Goal: Task Accomplishment & Management: Manage account settings

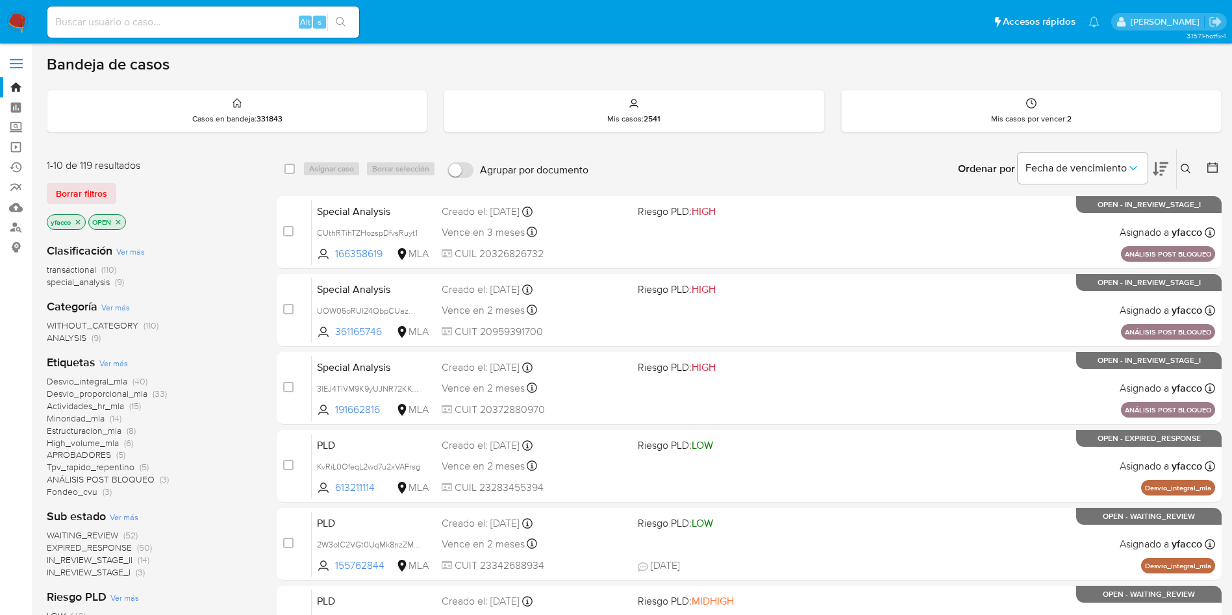
click at [238, 27] on input at bounding box center [203, 22] width 312 height 17
paste input "R6i7QiuZVTk3wdhQ2XqyNMUh"
type input "R6i7QiuZVTk3wdhQ2XqyNMUh"
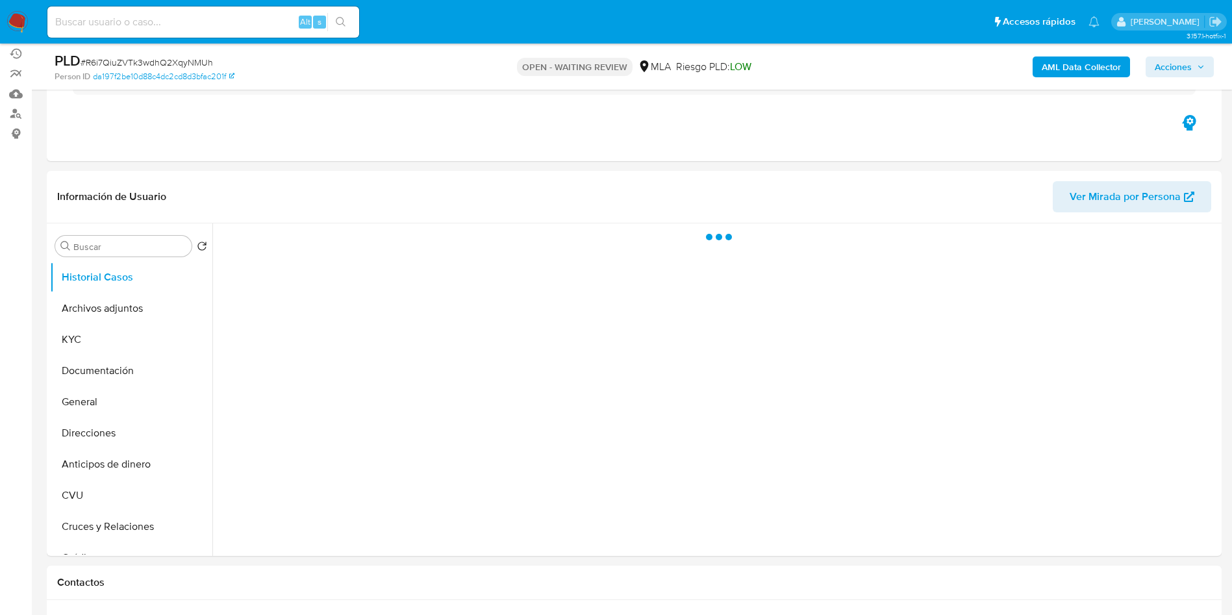
scroll to position [117, 0]
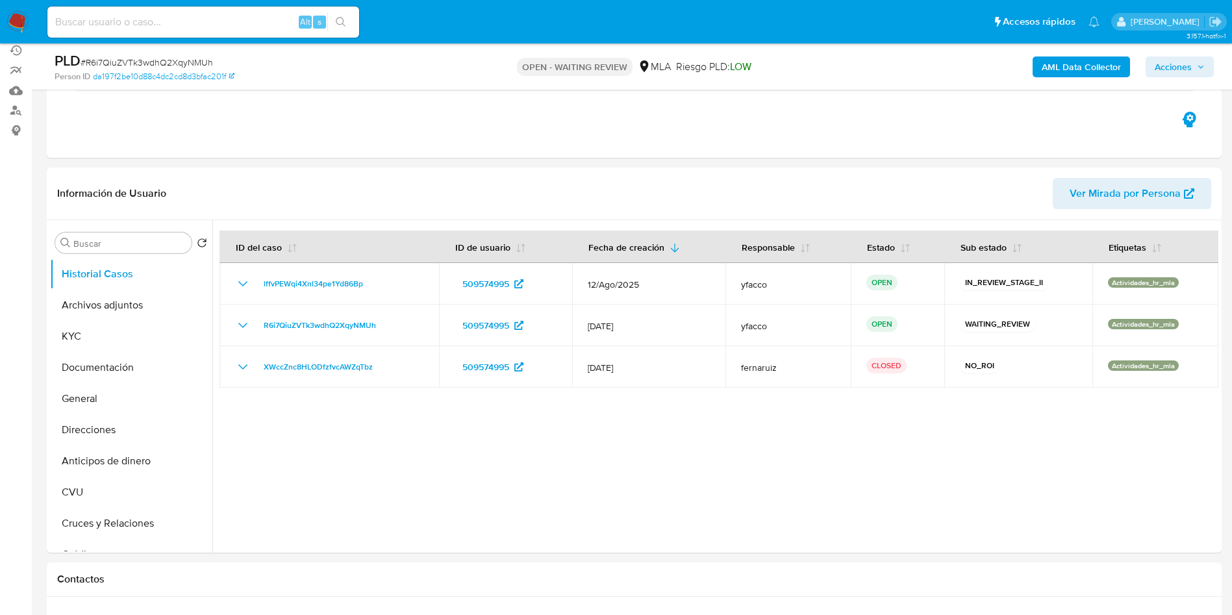
select select "10"
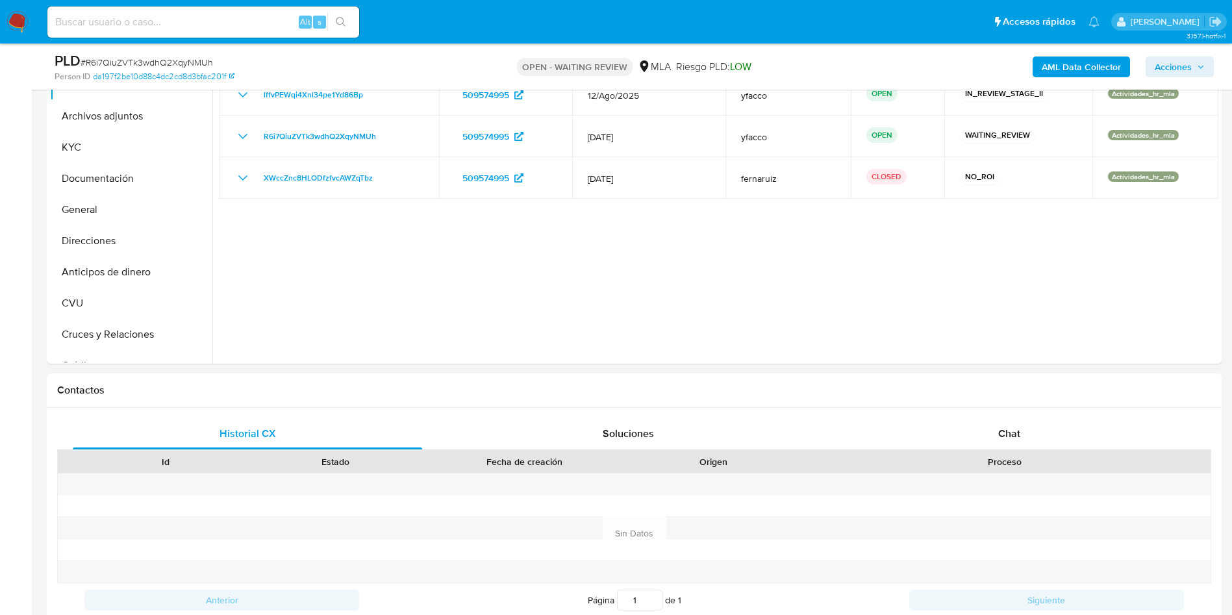
scroll to position [351, 0]
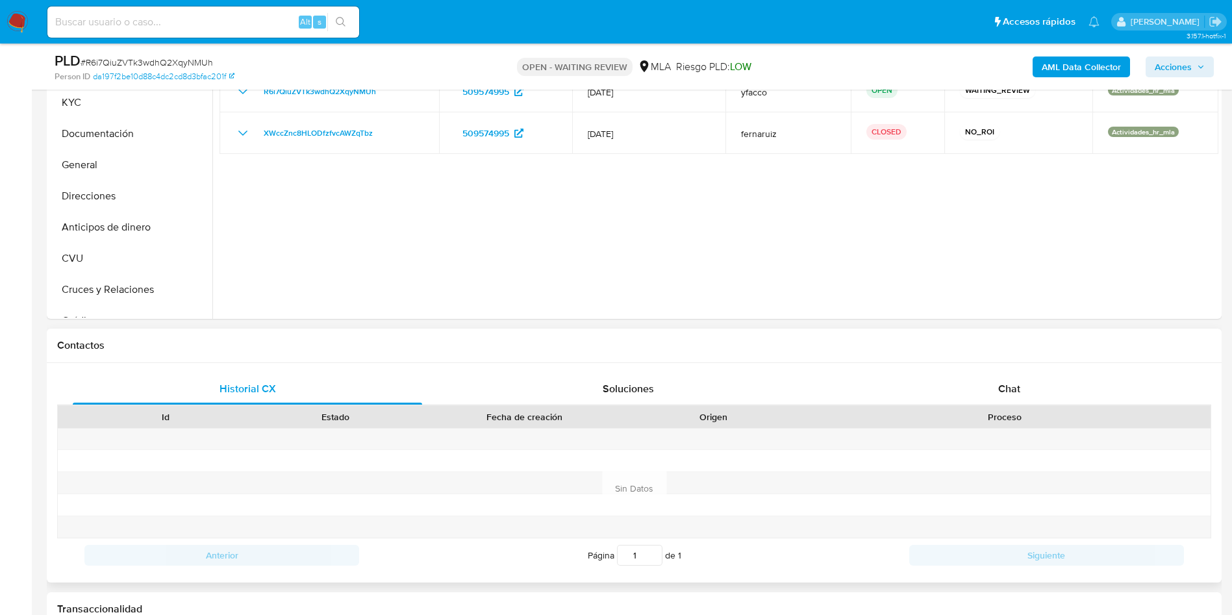
click at [1002, 367] on div "Historial CX Soluciones Chat Id Estado Fecha de creación Origen Proceso Anterio…" at bounding box center [634, 473] width 1175 height 220
click at [995, 380] on div "Chat" at bounding box center [1009, 389] width 349 height 31
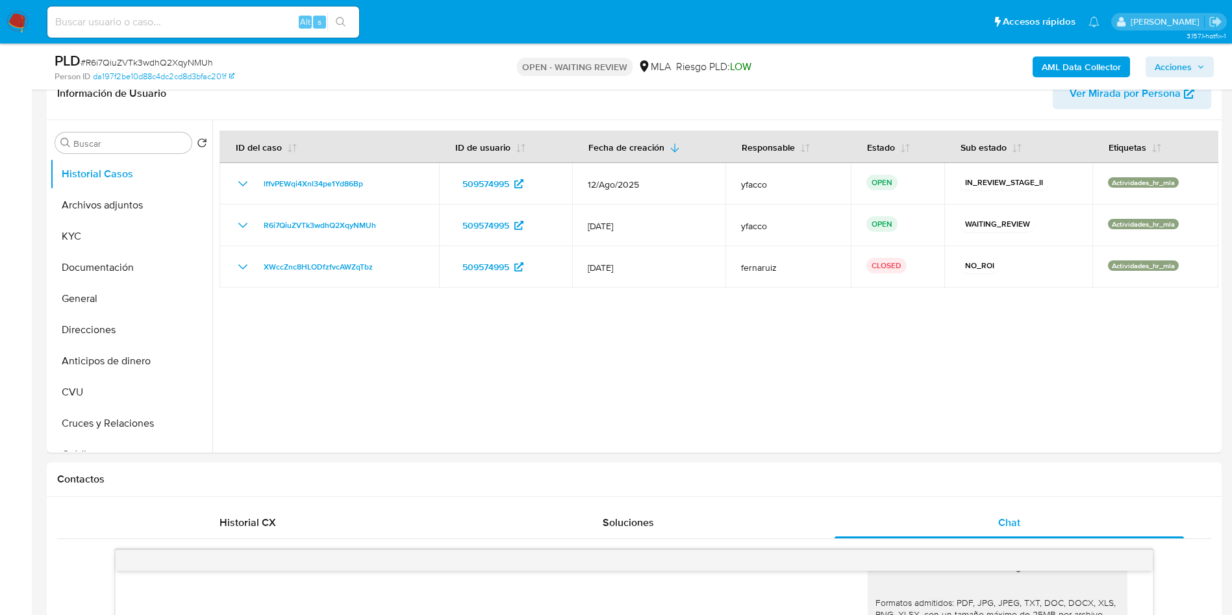
scroll to position [209, 0]
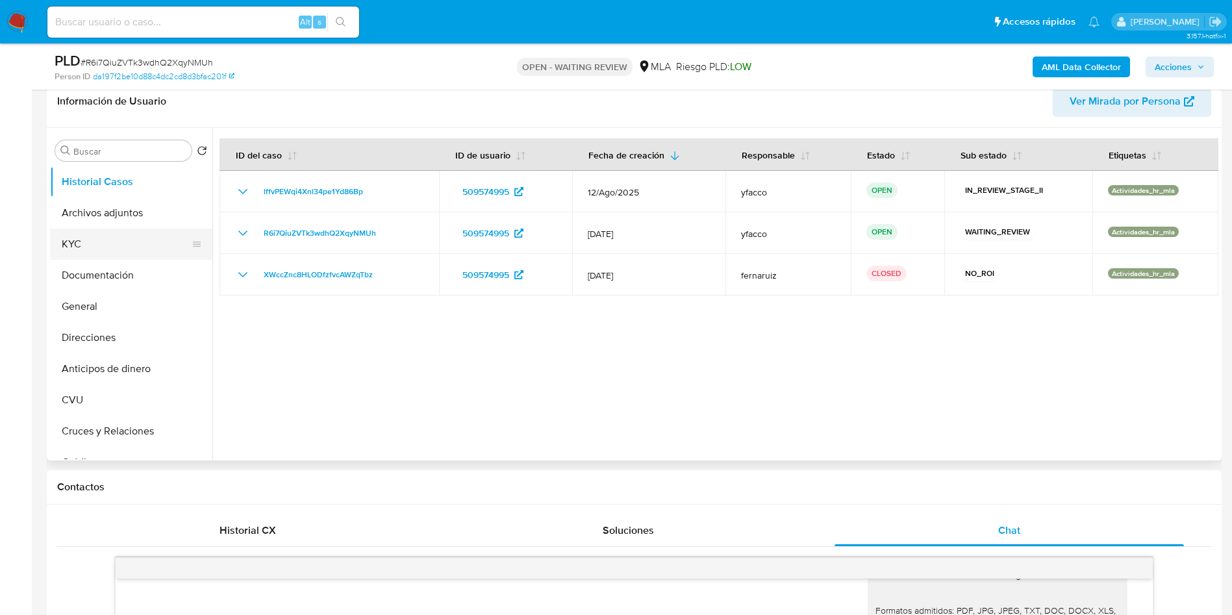
click at [115, 250] on button "KYC" at bounding box center [126, 244] width 152 height 31
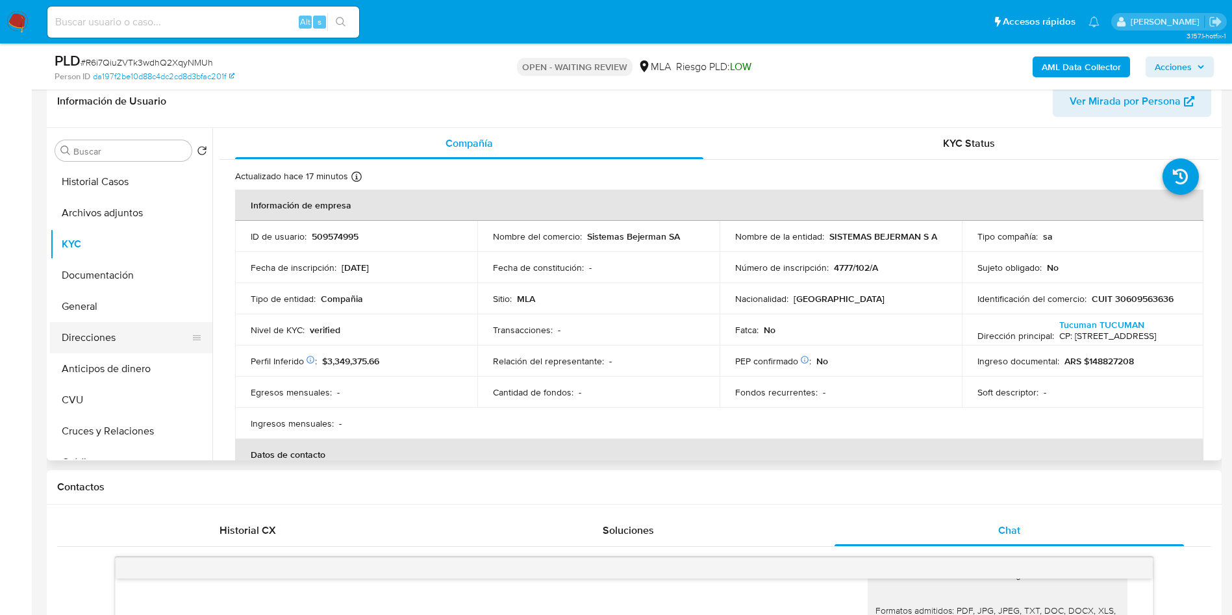
click at [99, 336] on button "Direcciones" at bounding box center [126, 337] width 152 height 31
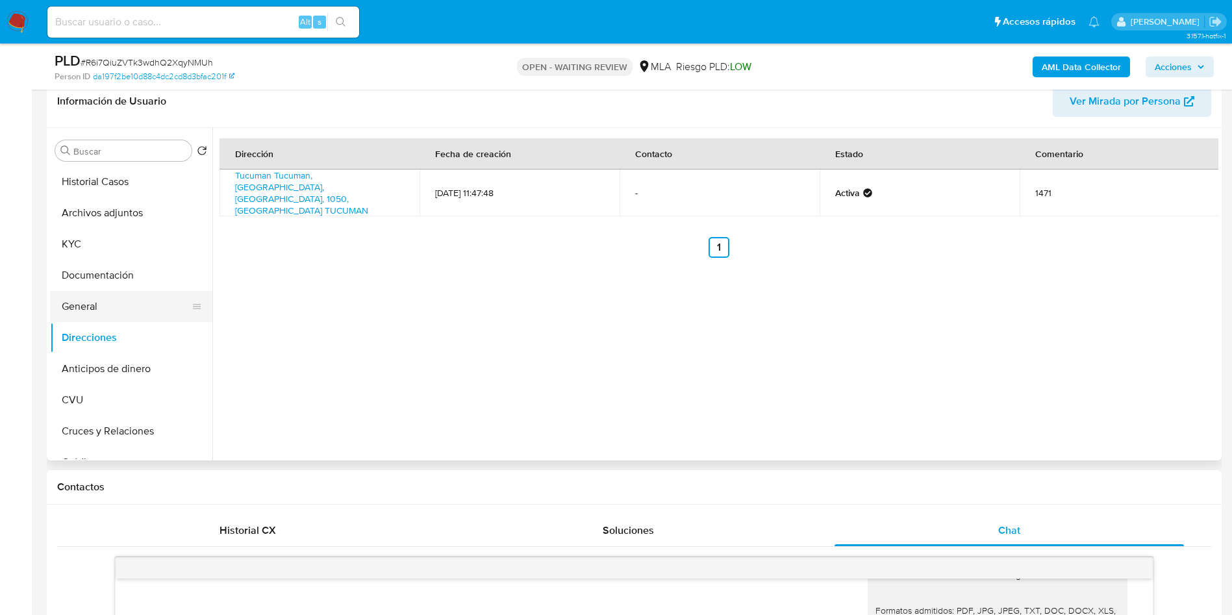
click at [83, 297] on button "General" at bounding box center [126, 306] width 152 height 31
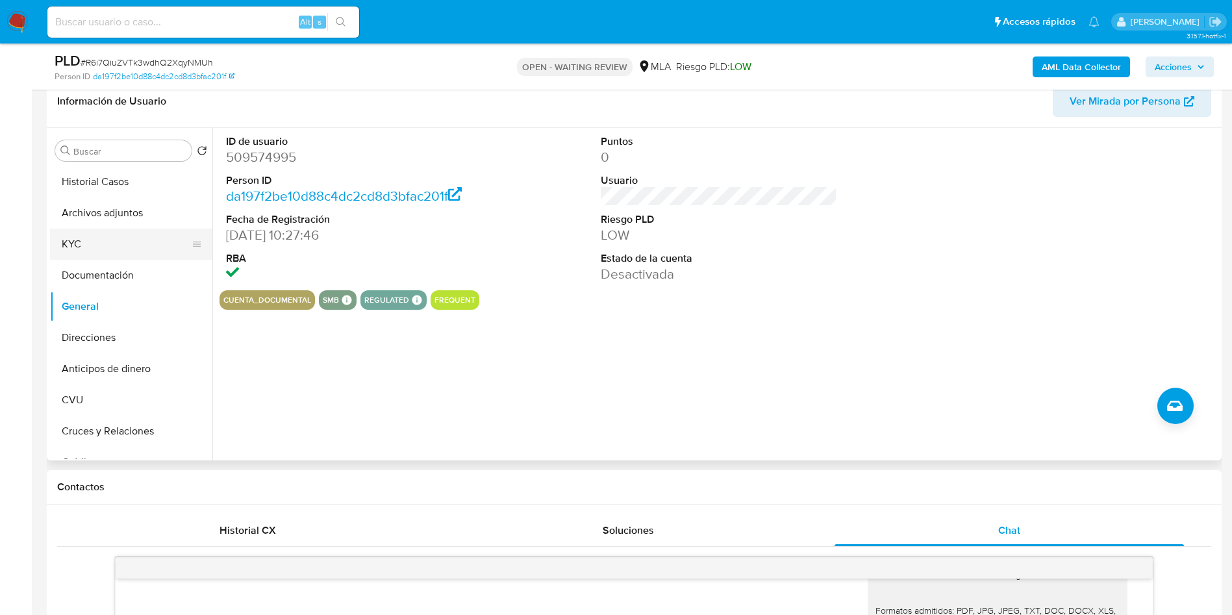
click at [130, 249] on button "KYC" at bounding box center [126, 244] width 152 height 31
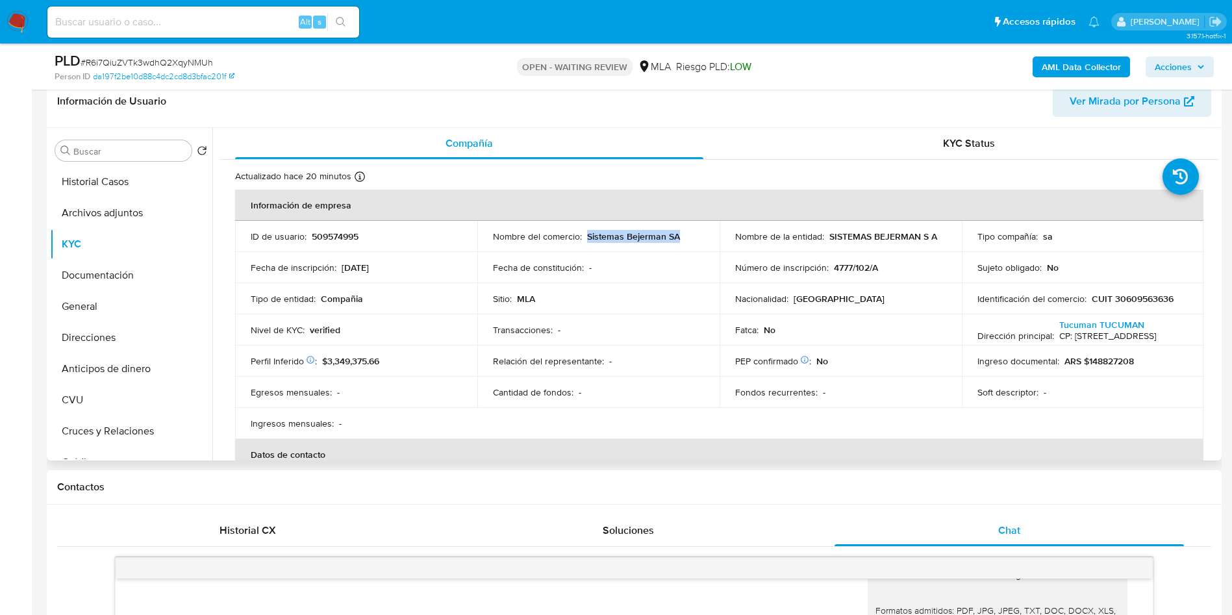
drag, startPoint x: 585, startPoint y: 236, endPoint x: 676, endPoint y: 242, distance: 90.5
click at [676, 242] on p "Sistemas Bejerman SA" at bounding box center [633, 237] width 93 height 12
copy p "Sistemas Bejerman SA"
drag, startPoint x: 1213, startPoint y: 212, endPoint x: 1221, endPoint y: 242, distance: 31.1
click at [1221, 242] on div "Buscar Volver al orden por defecto Historial Casos Archivos adjuntos KYC Docume…" at bounding box center [634, 294] width 1175 height 333
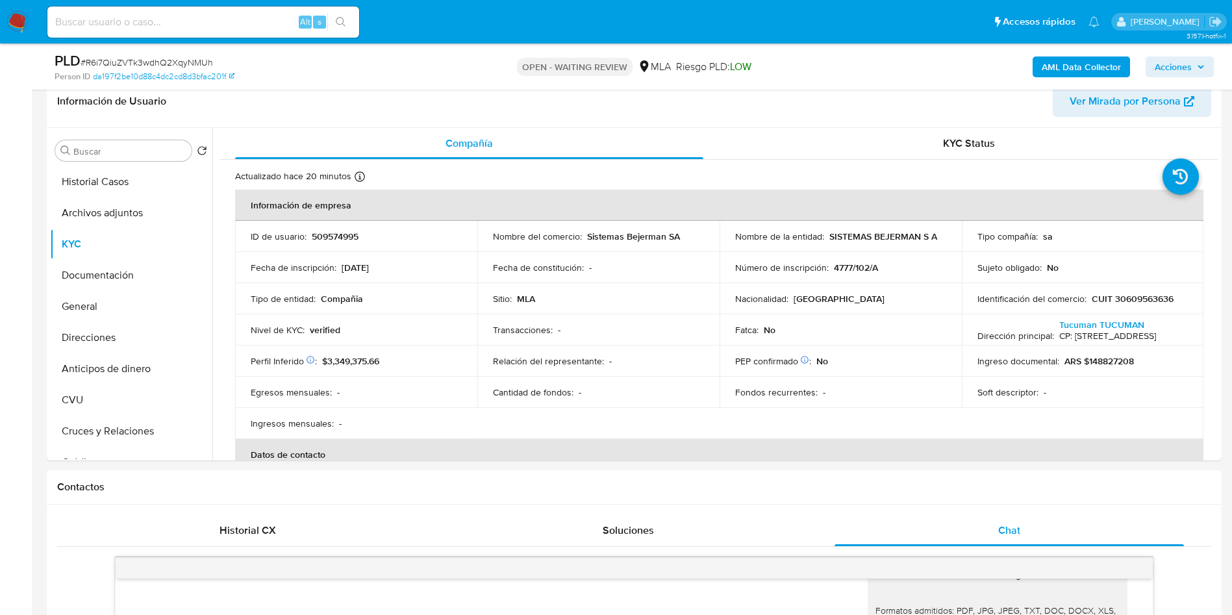
drag, startPoint x: 1219, startPoint y: 214, endPoint x: 1229, endPoint y: 244, distance: 32.3
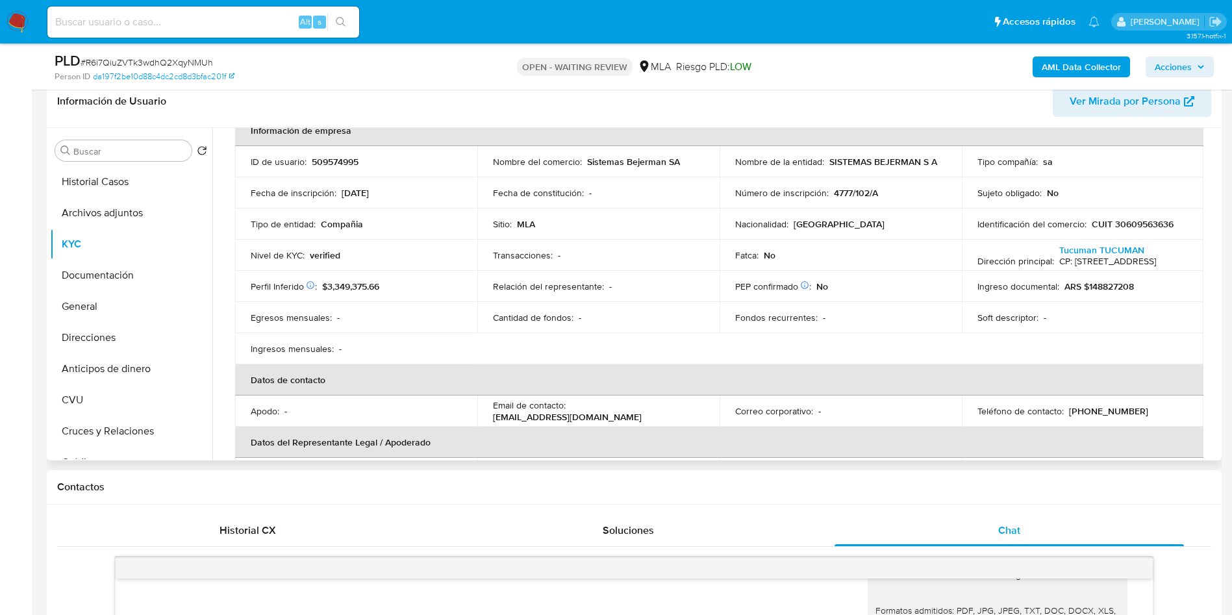
scroll to position [68, 0]
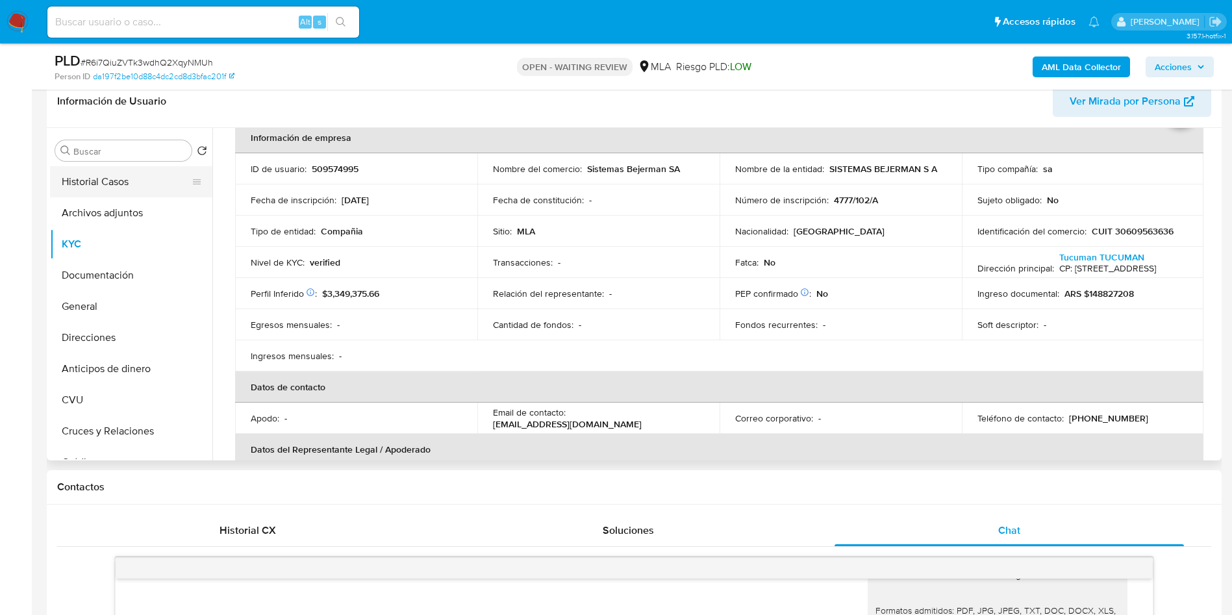
click at [127, 179] on button "Historial Casos" at bounding box center [126, 181] width 152 height 31
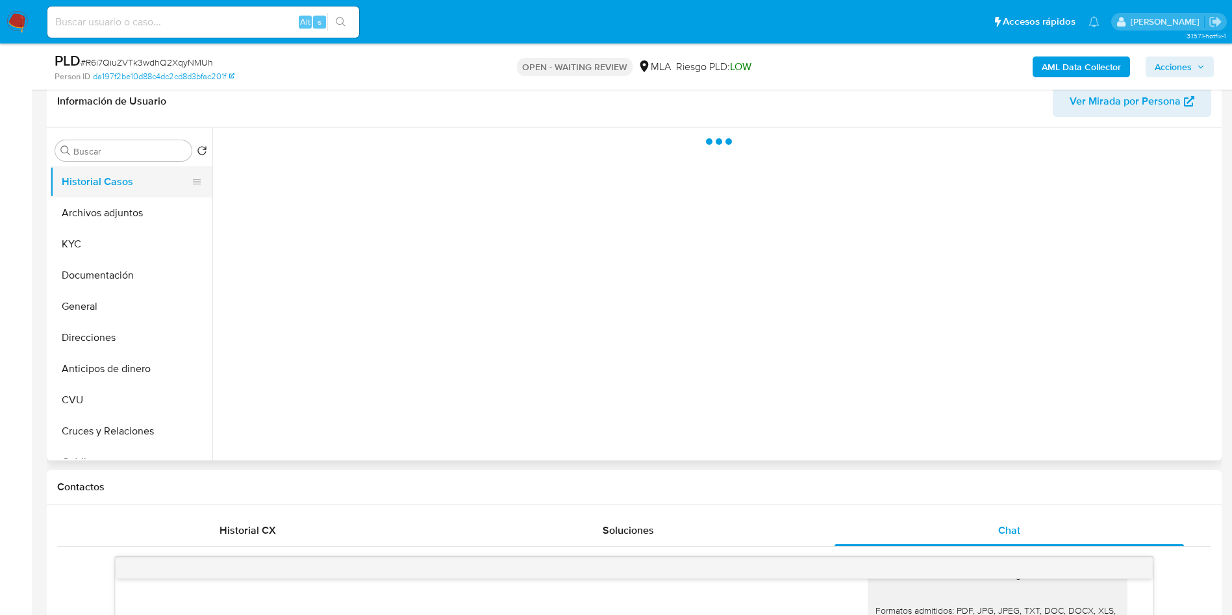
scroll to position [0, 0]
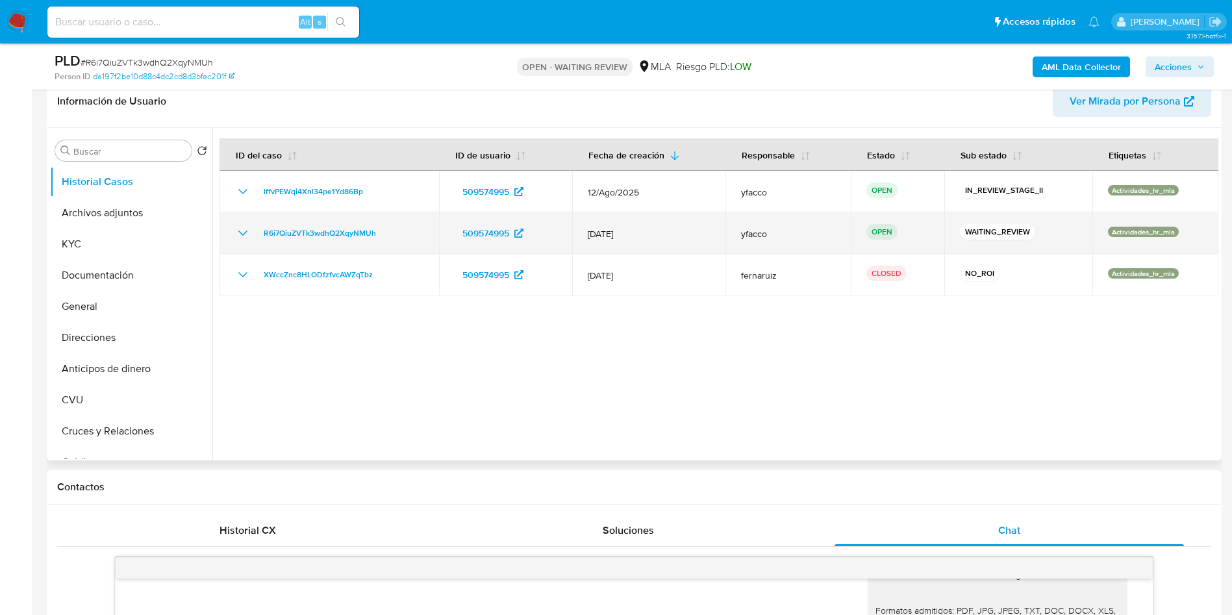
drag, startPoint x: 254, startPoint y: 234, endPoint x: 384, endPoint y: 240, distance: 130.1
click at [384, 240] on div "R6i7QiuZVTk3wdhQ2XqyNMUh" at bounding box center [329, 233] width 188 height 16
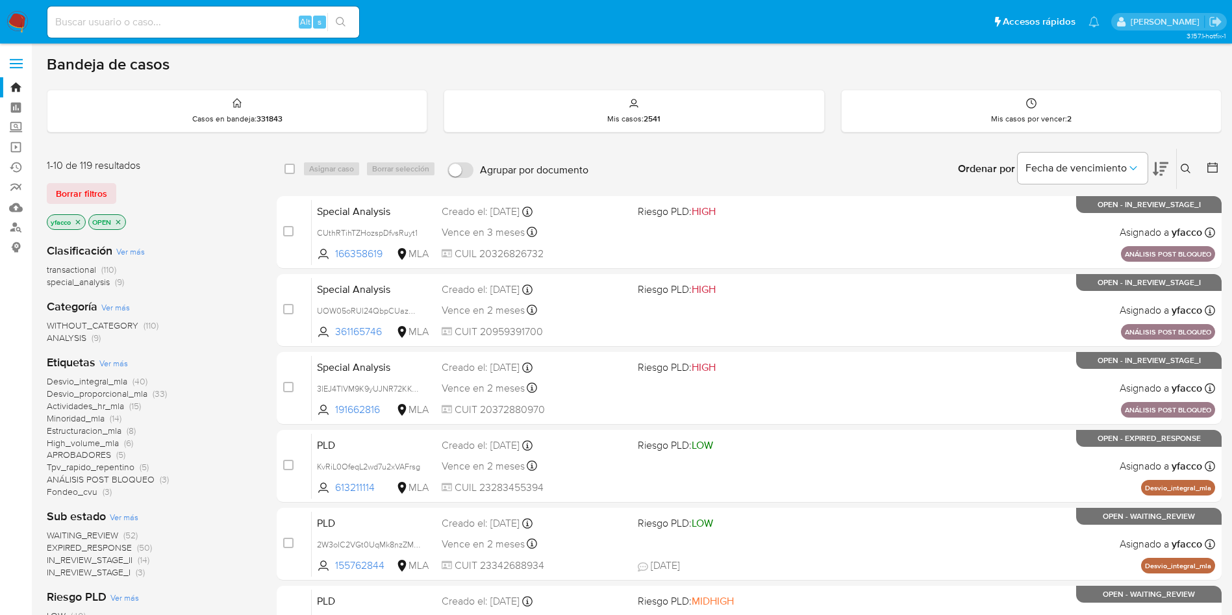
click at [159, 26] on input at bounding box center [203, 22] width 312 height 17
click at [17, 205] on link "Mulan" at bounding box center [77, 207] width 155 height 20
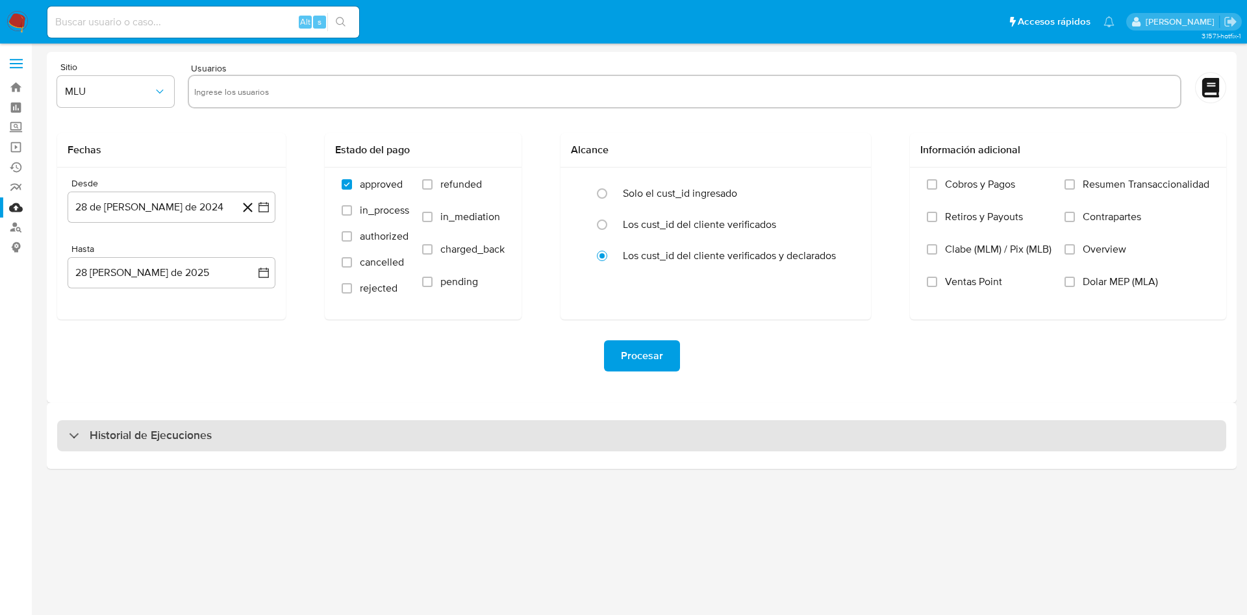
click at [168, 440] on h3 "Historial de Ejecuciones" at bounding box center [151, 436] width 122 height 16
select select "10"
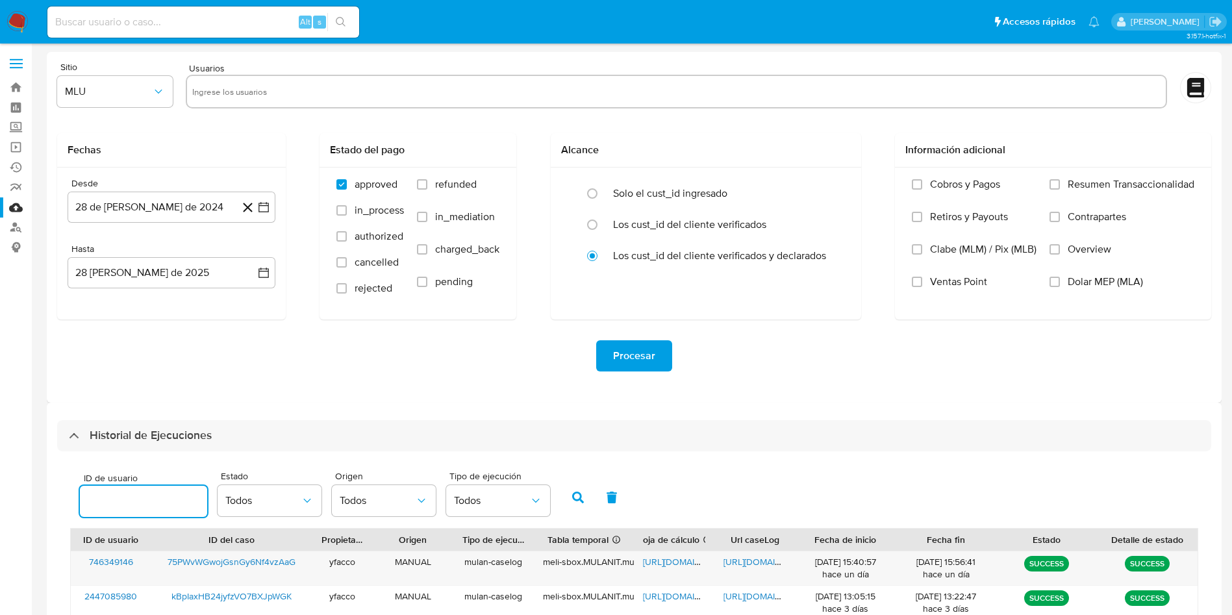
click at [136, 499] on input "number" at bounding box center [143, 501] width 127 height 17
type input "509574995"
click at [569, 486] on button "button" at bounding box center [578, 497] width 34 height 31
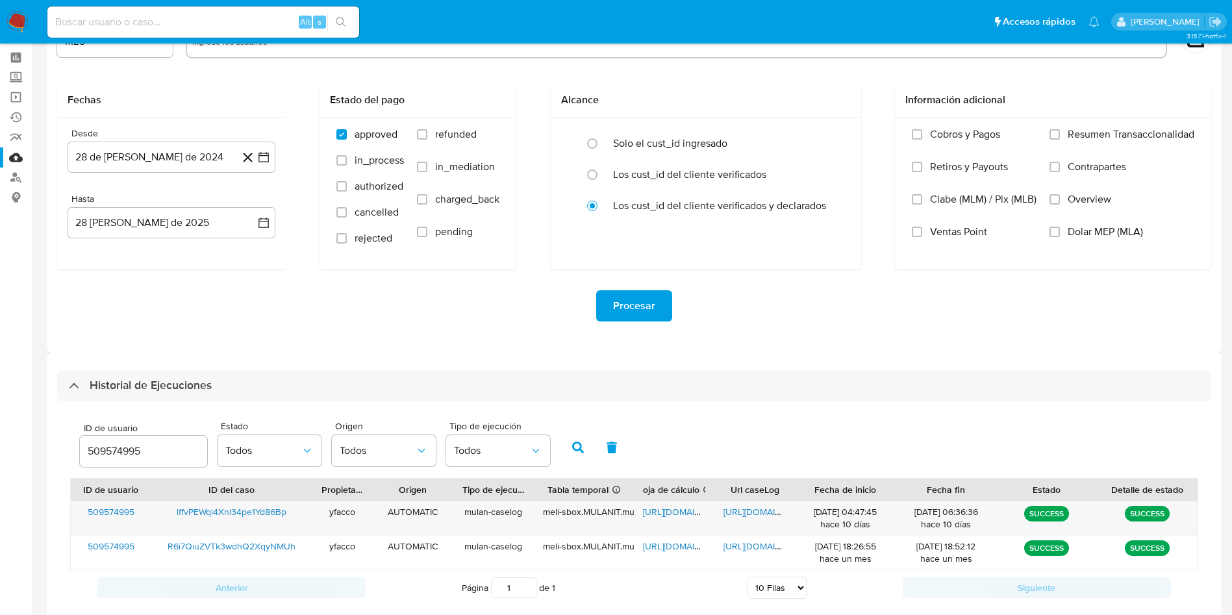
scroll to position [79, 0]
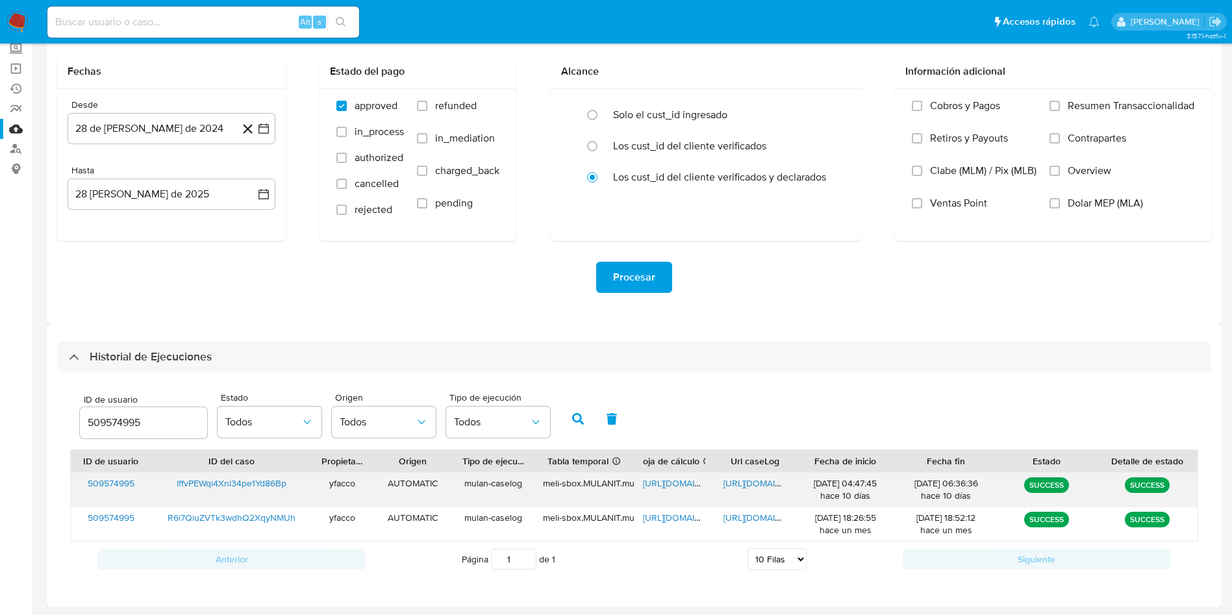
click at [765, 482] on span "https://docs.google.com/document/d/16Wuk55Foo7DnV8Dq3ke75IAZTV5qHP1oO2hyclNSKac…" at bounding box center [769, 483] width 90 height 13
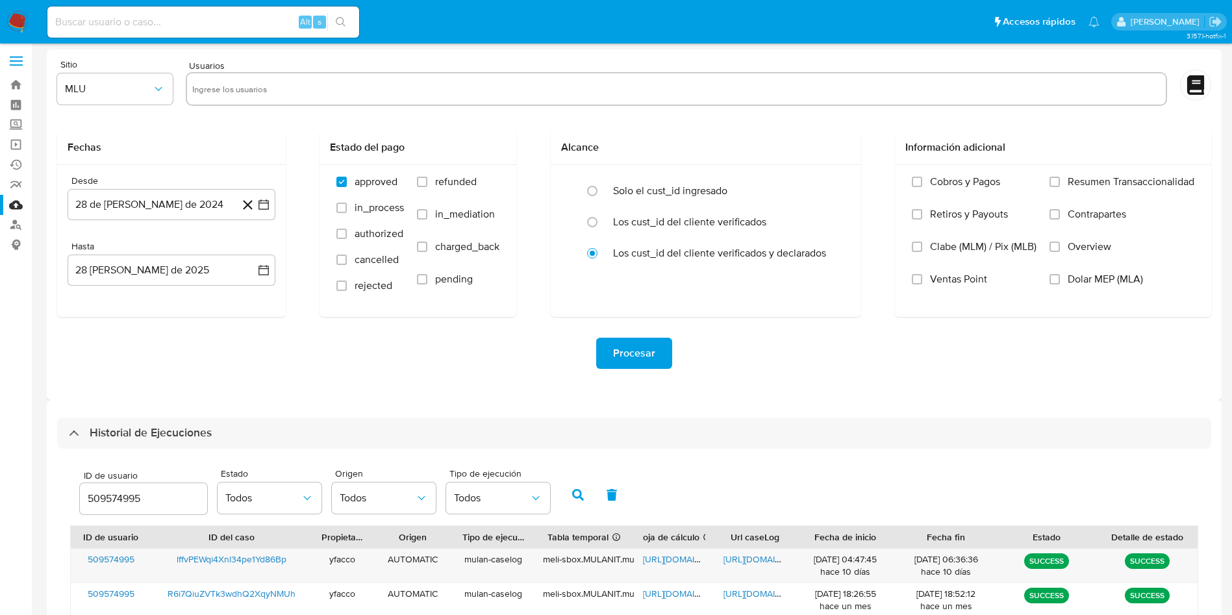
scroll to position [1, 0]
click at [14, 87] on link "Bandeja" at bounding box center [77, 87] width 155 height 20
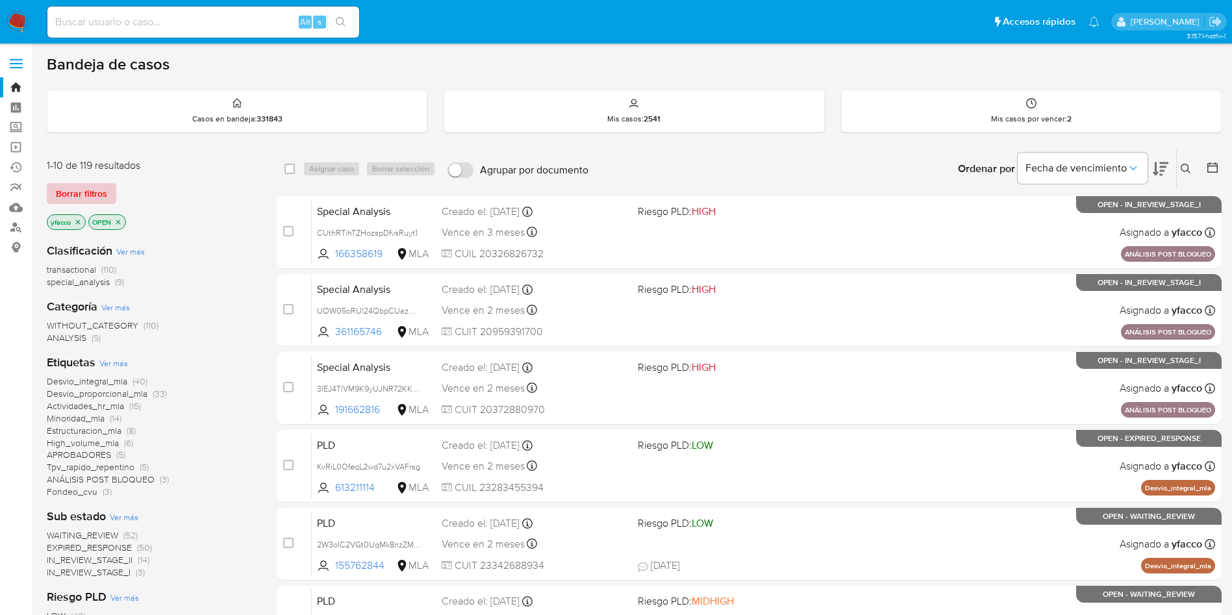
click at [97, 190] on span "Borrar filtros" at bounding box center [81, 193] width 51 height 18
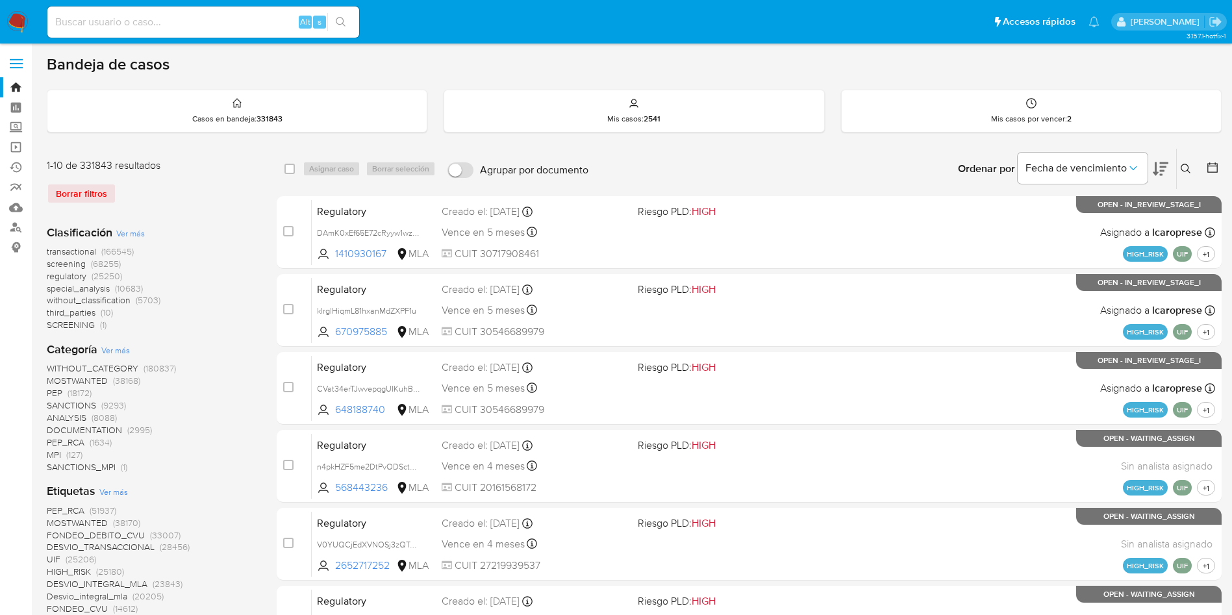
click at [1186, 172] on icon at bounding box center [1186, 169] width 10 height 10
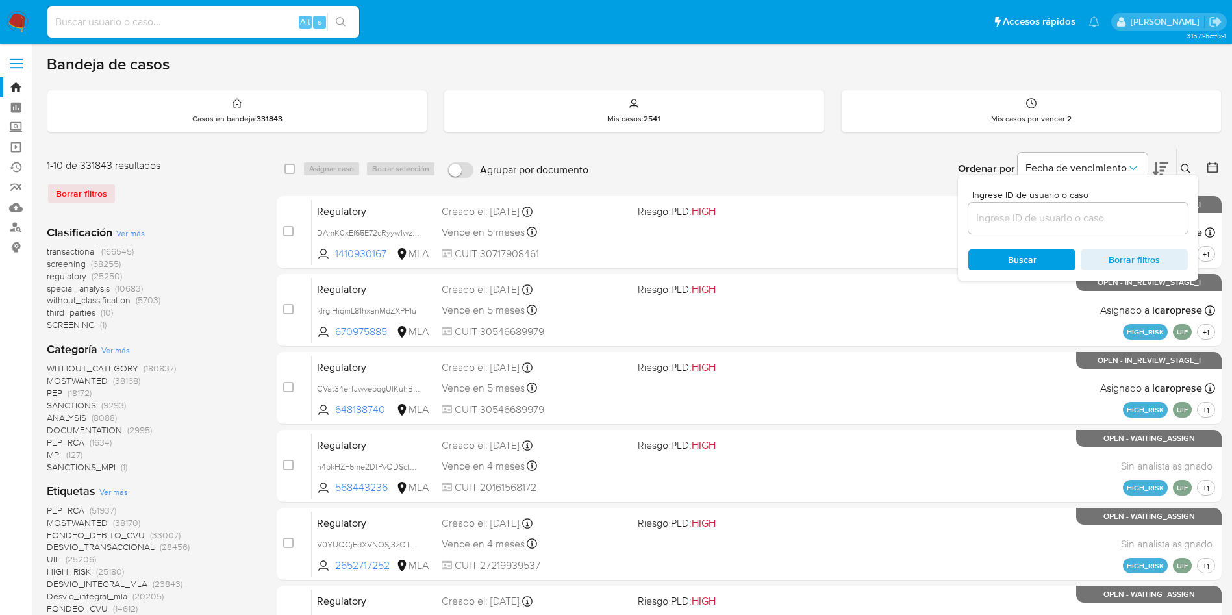
click at [1038, 221] on input at bounding box center [1079, 218] width 220 height 17
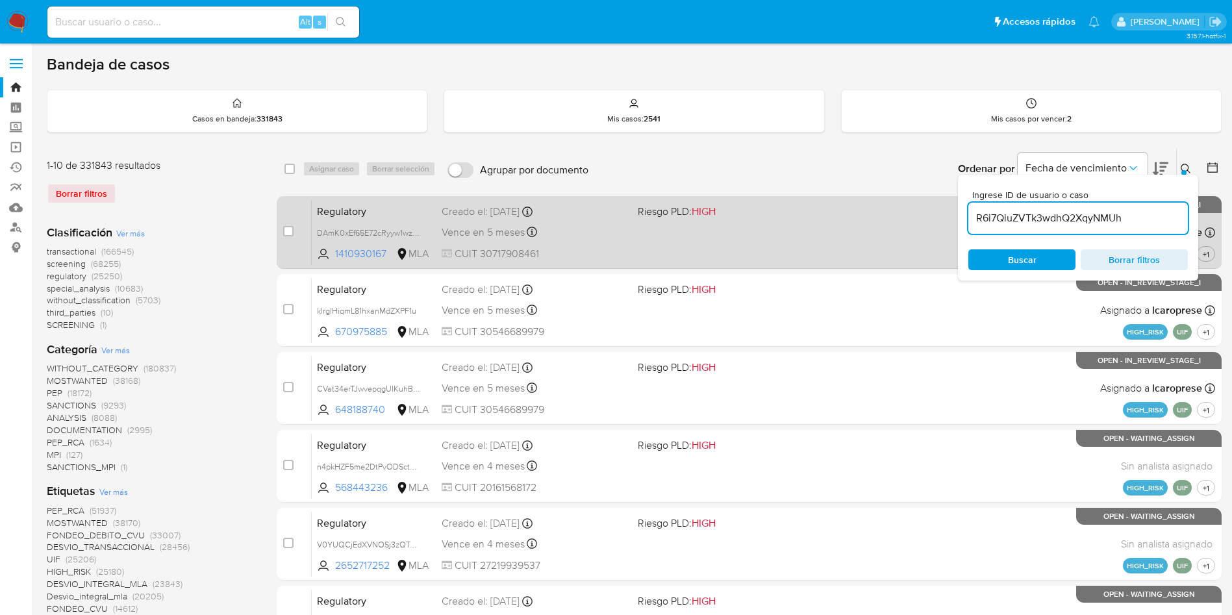
type input "R6i7QiuZVTk3wdhQ2XqyNMUh"
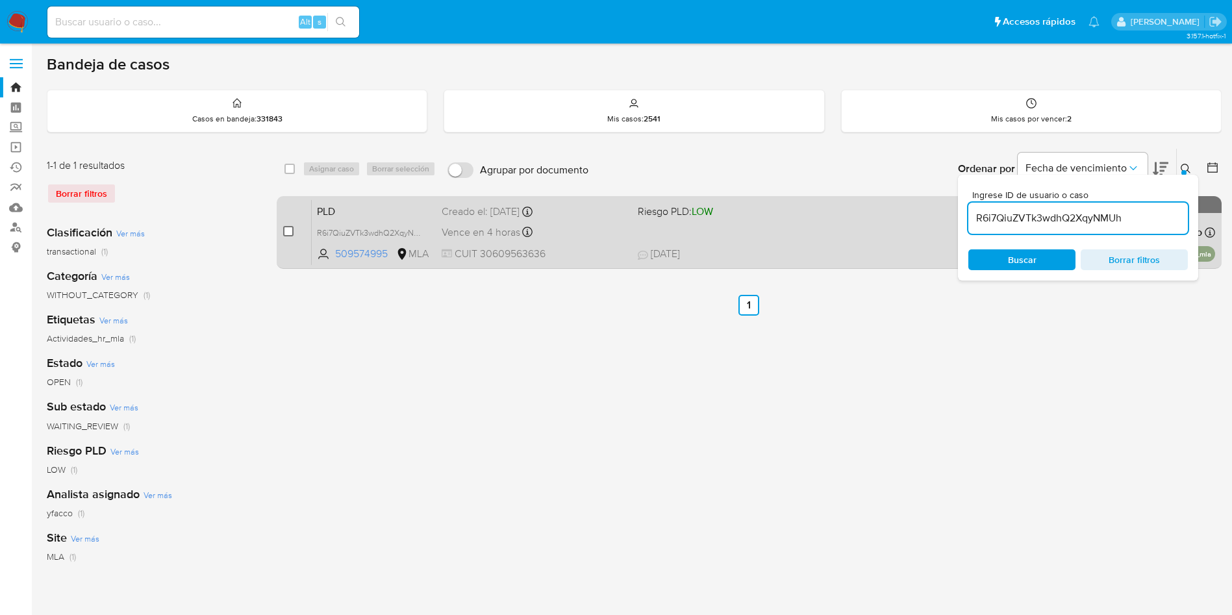
click at [290, 231] on input "checkbox" at bounding box center [288, 231] width 10 height 10
checkbox input "true"
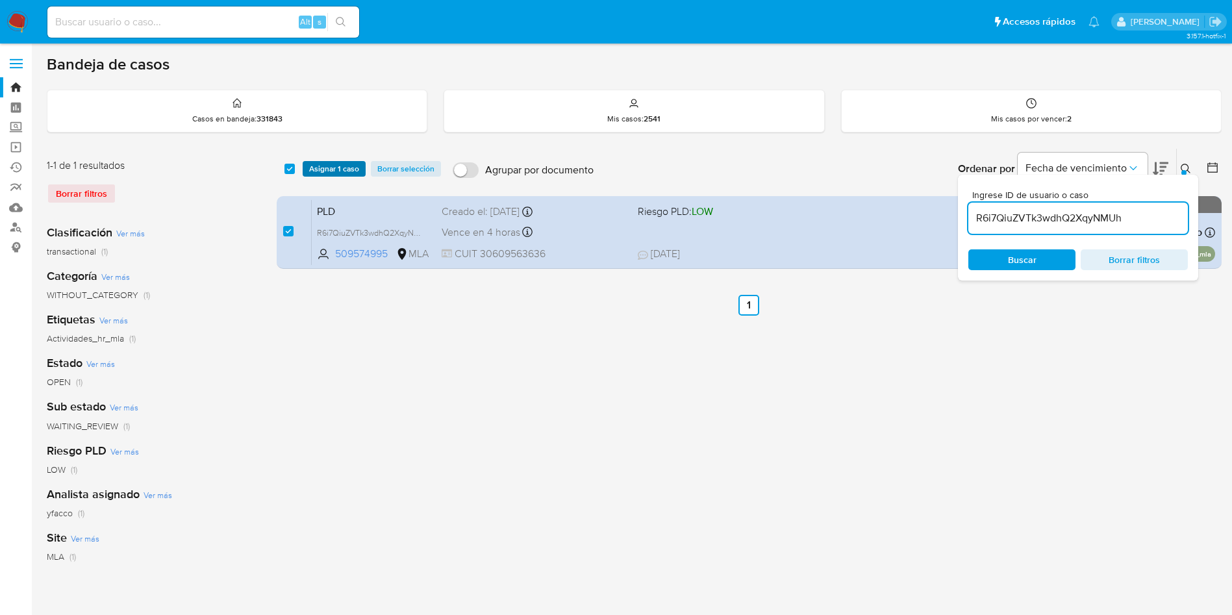
click at [341, 165] on span "Asignar 1 caso" at bounding box center [334, 168] width 50 height 13
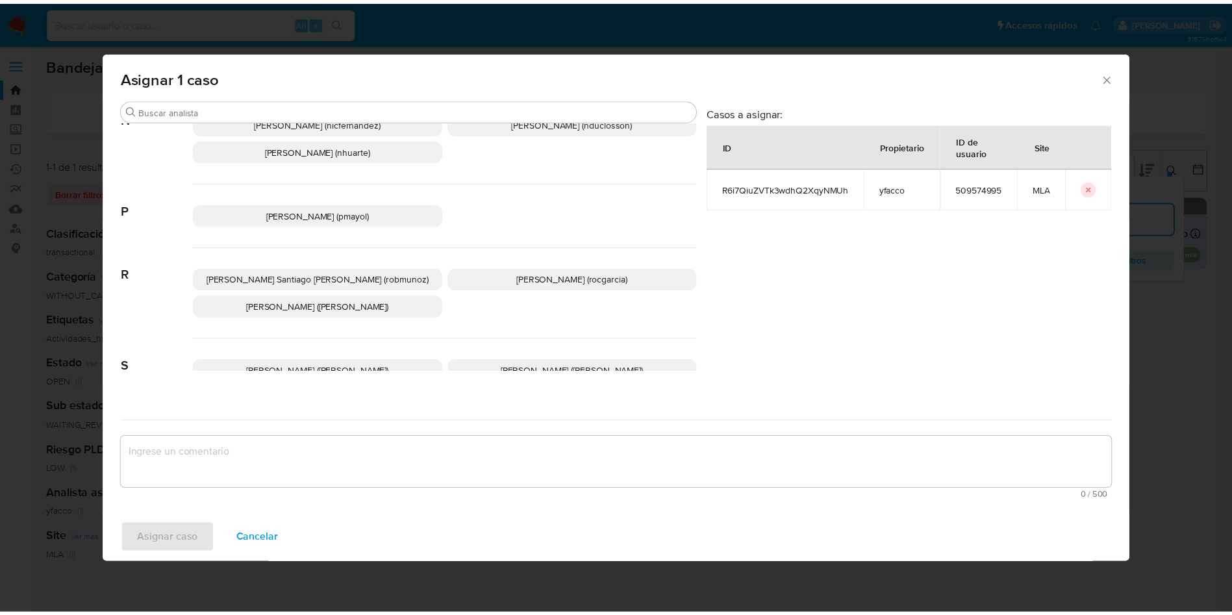
scroll to position [1188, 0]
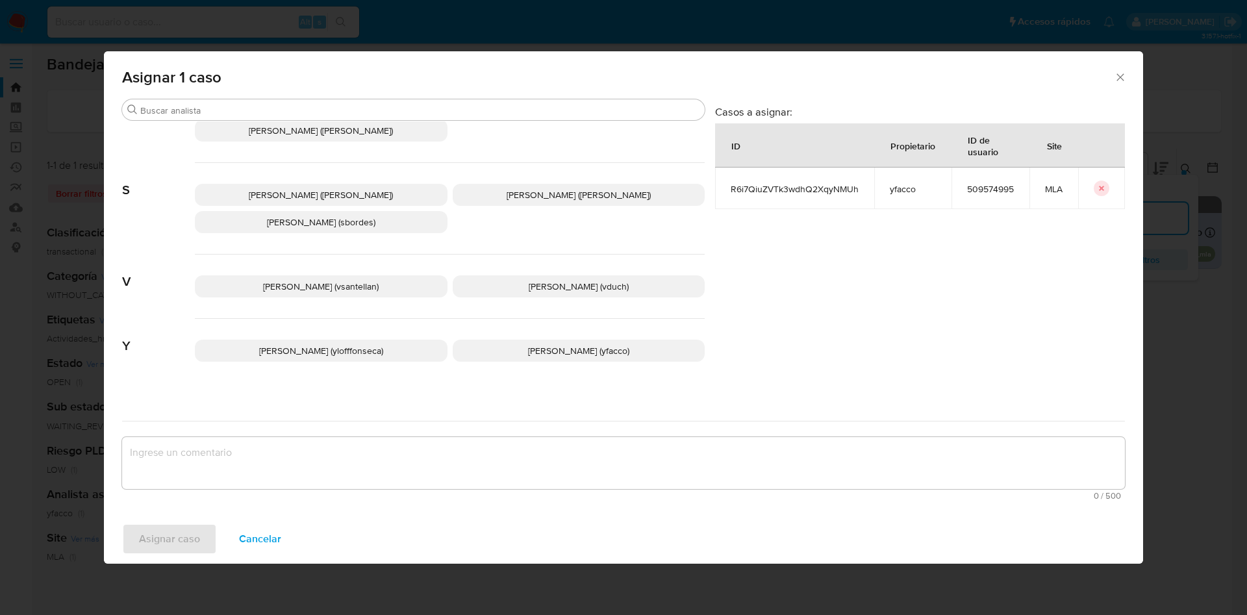
click at [628, 345] on p "Yesica Paola Facco (yfacco)" at bounding box center [579, 351] width 253 height 22
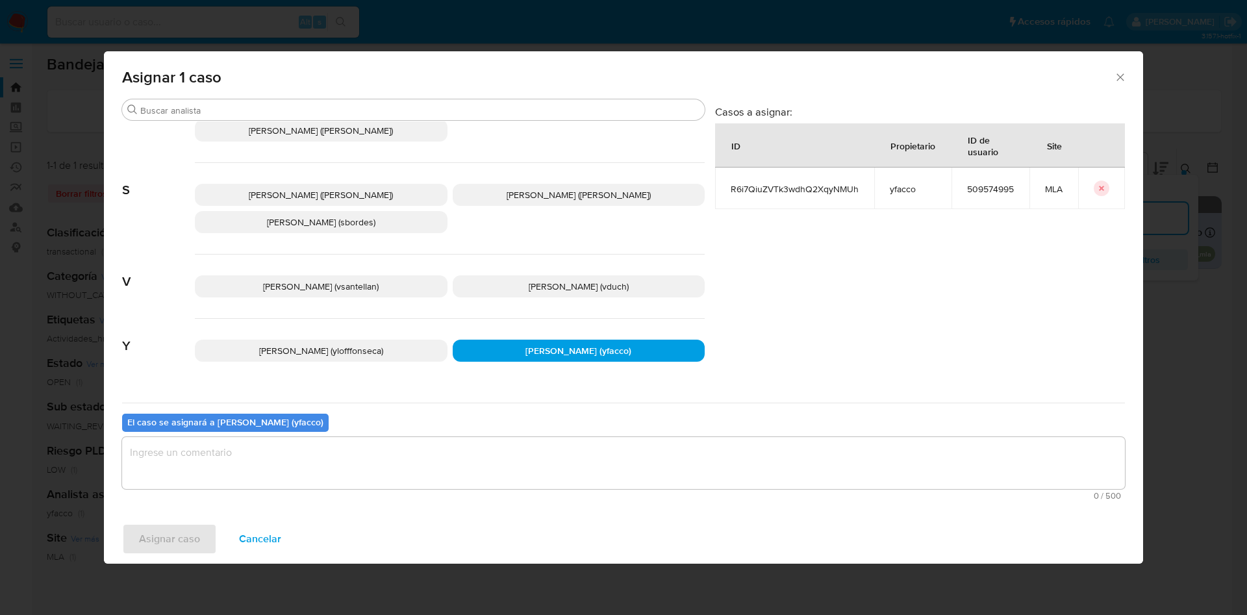
click at [515, 432] on div "El caso se asignará a Yesica Paola Facco (yfacco) 0 / 500 500 caracteres restan…" at bounding box center [623, 454] width 1003 height 103
click at [457, 470] on textarea "assign-modal" at bounding box center [623, 463] width 1003 height 52
click at [162, 538] on span "Asignar caso" at bounding box center [169, 539] width 61 height 29
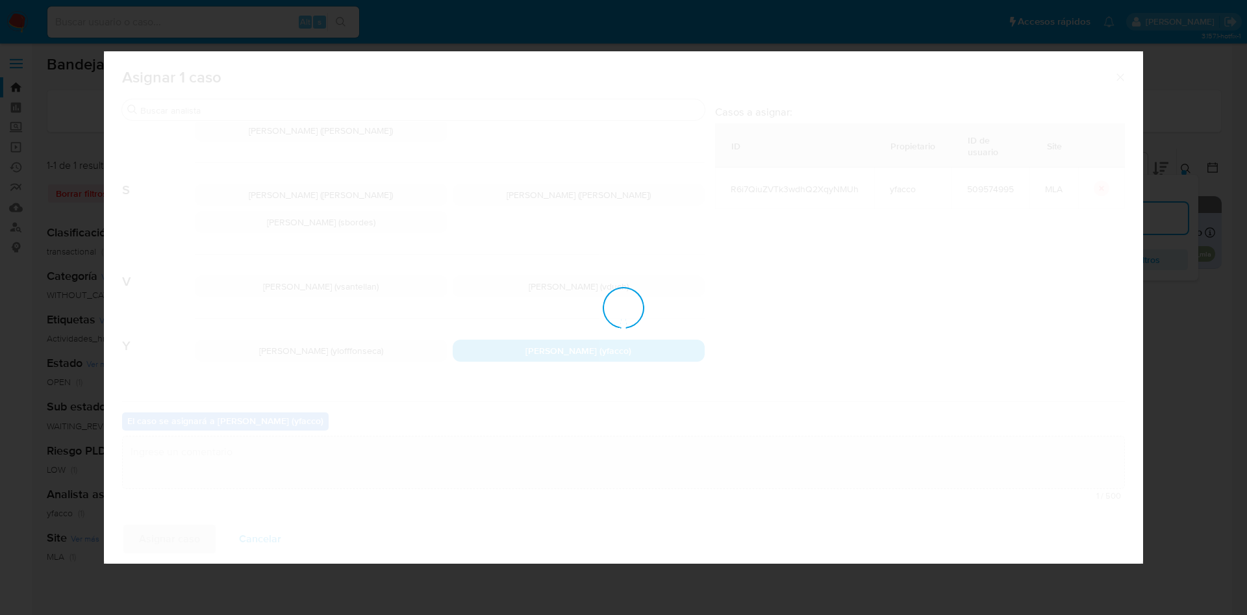
checkbox input "false"
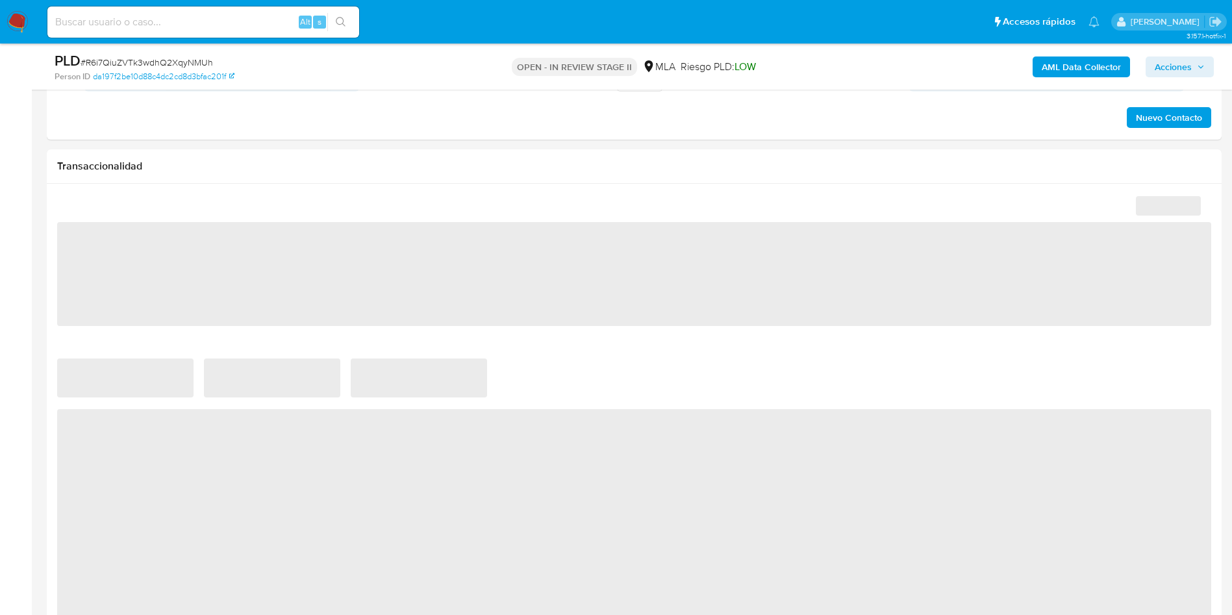
select select "10"
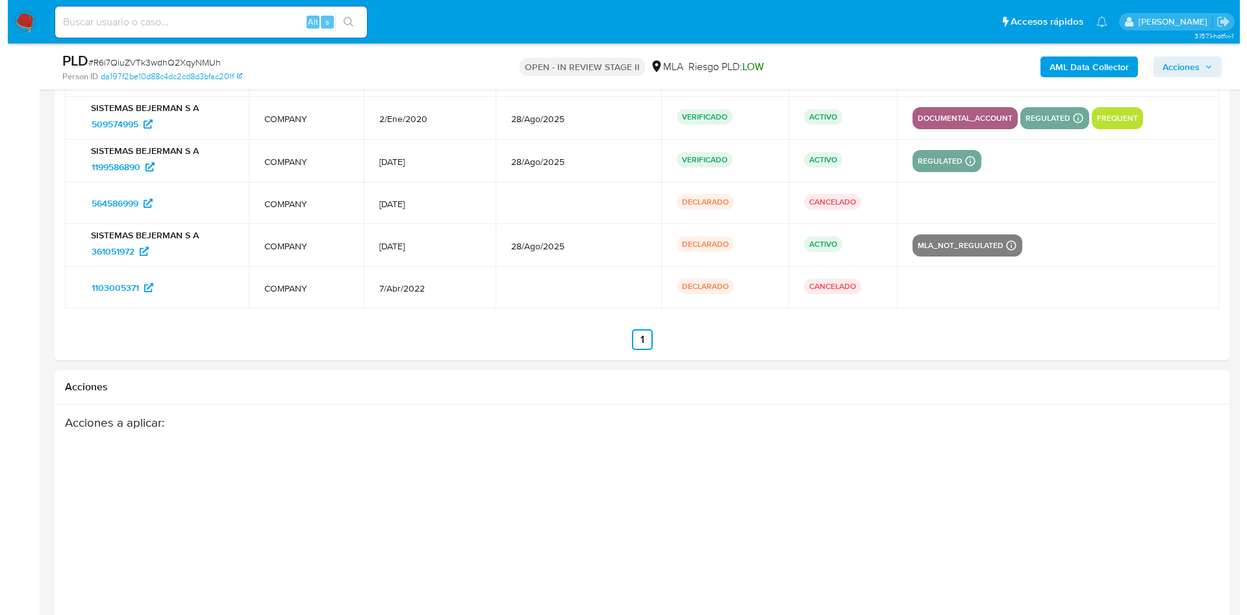
scroll to position [1939, 0]
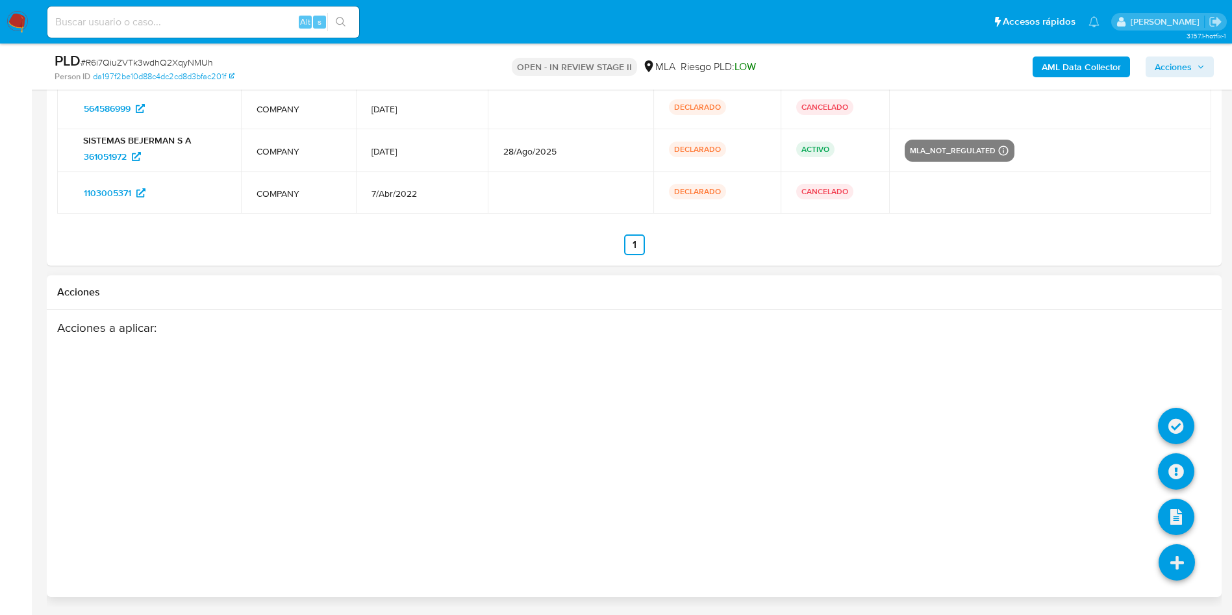
click at [1178, 568] on icon at bounding box center [1177, 562] width 36 height 36
click at [1167, 431] on icon at bounding box center [1176, 426] width 36 height 36
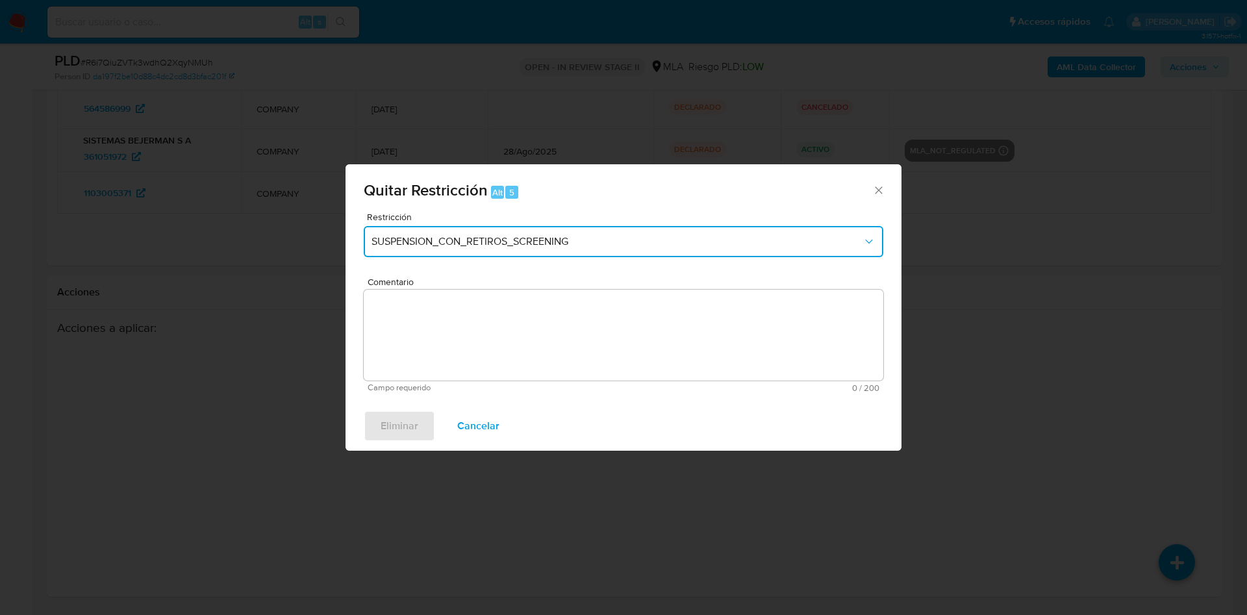
click at [554, 244] on span "SUSPENSION_CON_RETIROS_SCREENING" at bounding box center [617, 241] width 491 height 13
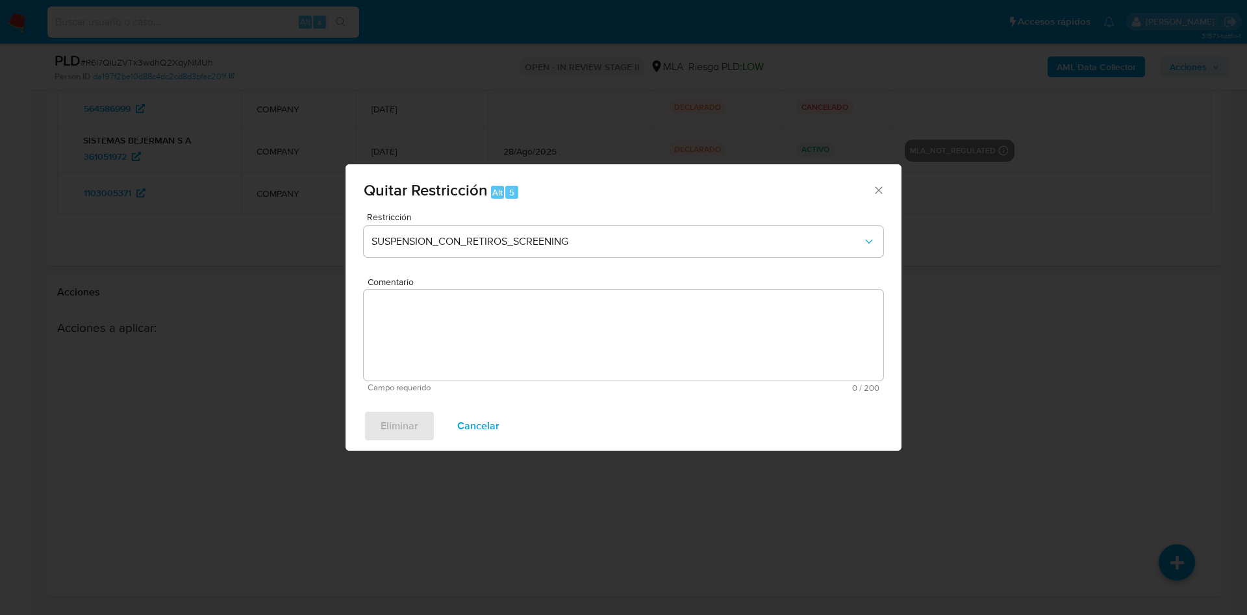
drag, startPoint x: 884, startPoint y: 280, endPoint x: 503, endPoint y: 407, distance: 402.0
click at [503, 407] on div "Eliminar Cancelar" at bounding box center [624, 425] width 556 height 49
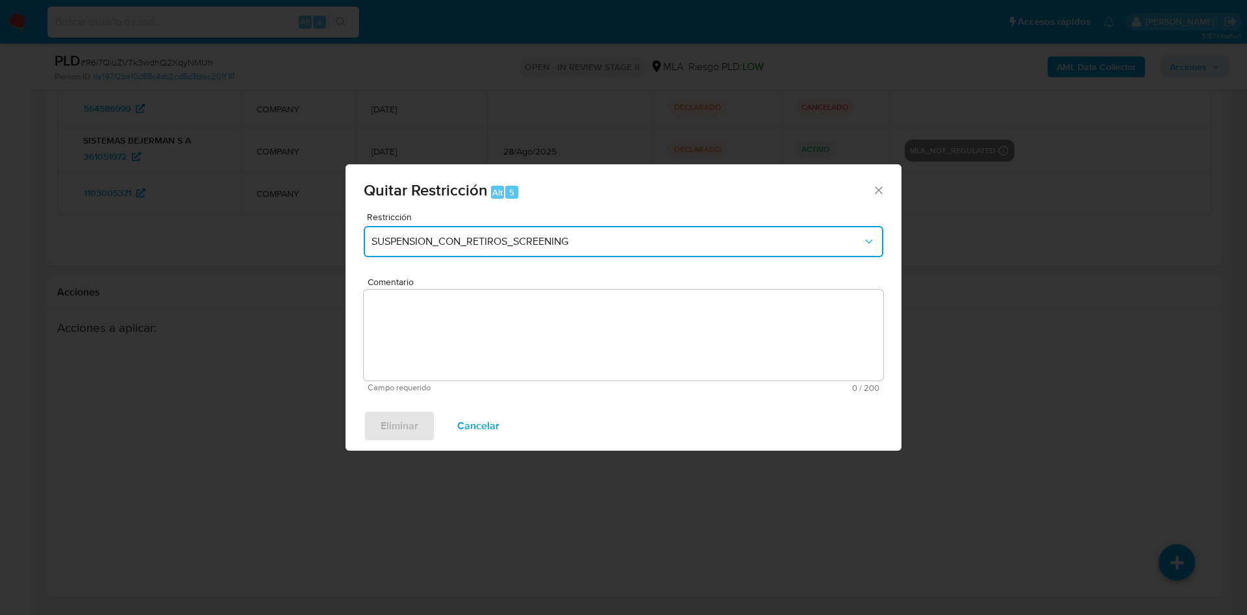
click at [578, 238] on span "SUSPENSION_CON_RETIROS_SCREENING" at bounding box center [617, 241] width 491 height 13
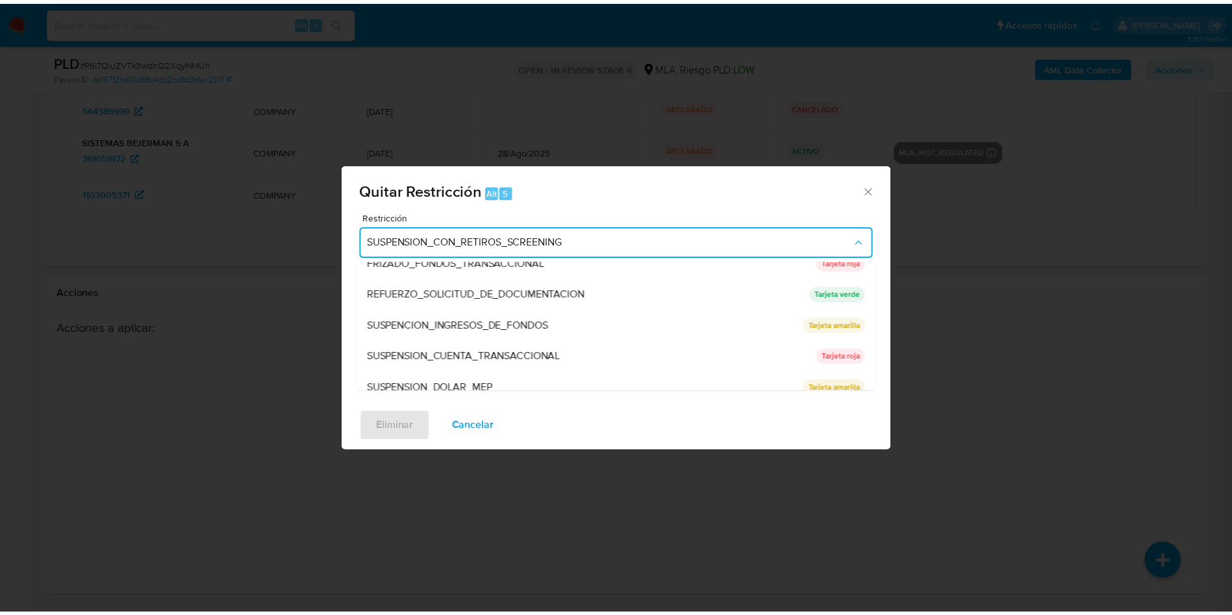
scroll to position [265, 0]
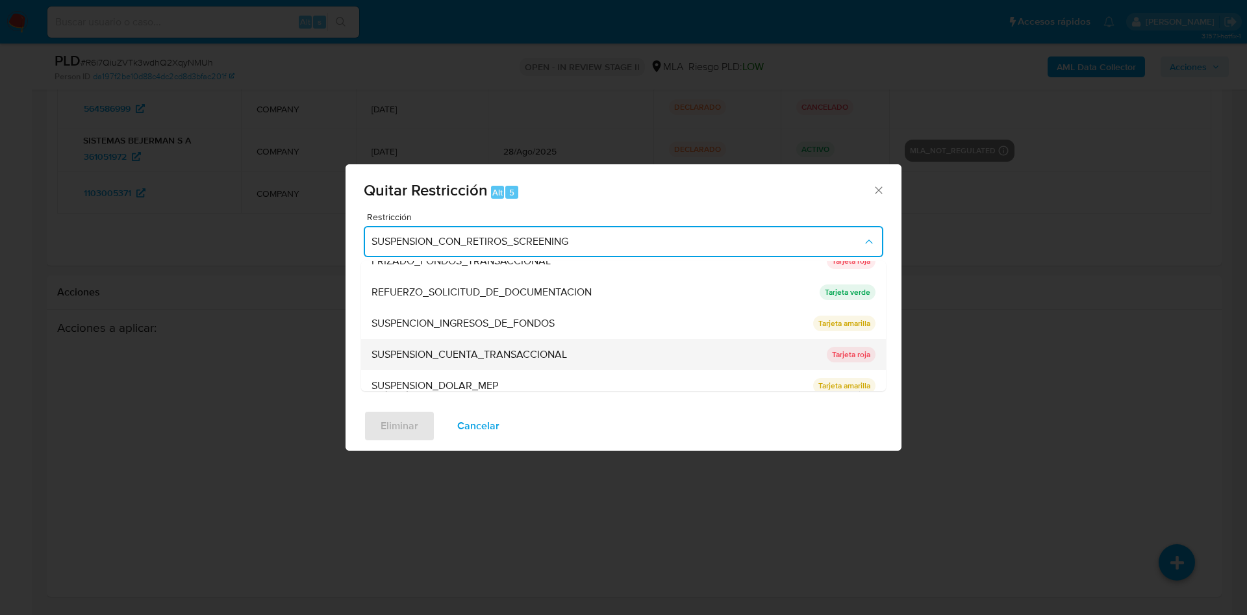
click at [561, 339] on div "SUSPENSION_CUENTA_TRANSACCIONAL" at bounding box center [596, 354] width 448 height 31
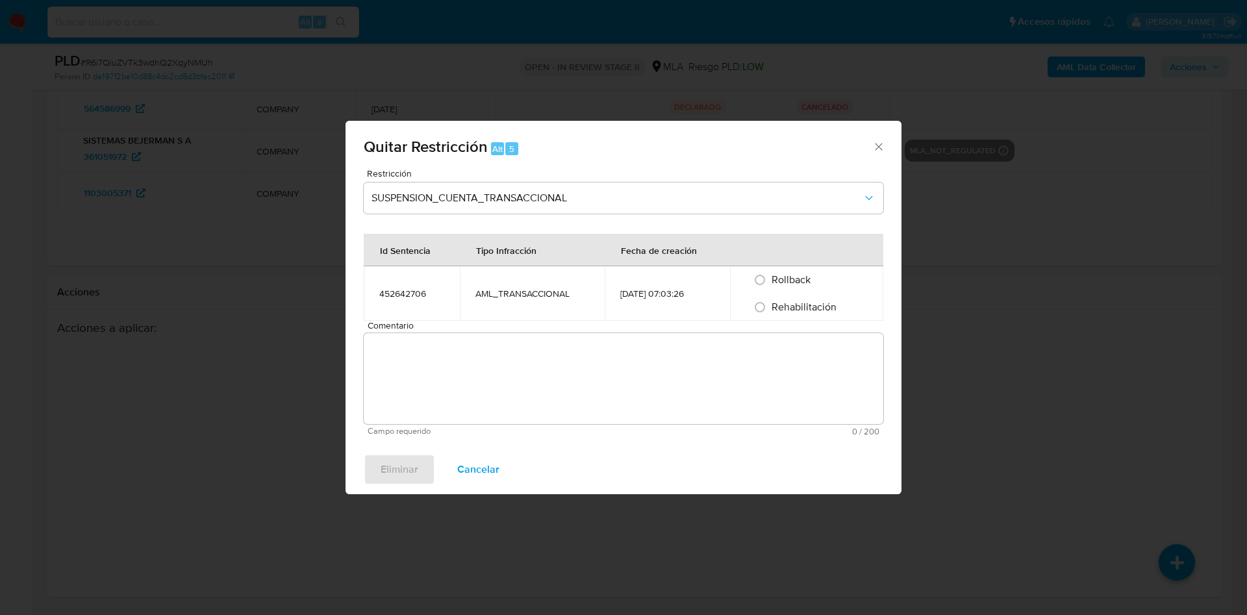
click at [785, 312] on span "Rehabilitación" at bounding box center [804, 306] width 65 height 15
click at [770, 312] on input "Rehabilitación" at bounding box center [760, 307] width 21 height 21
radio input "true"
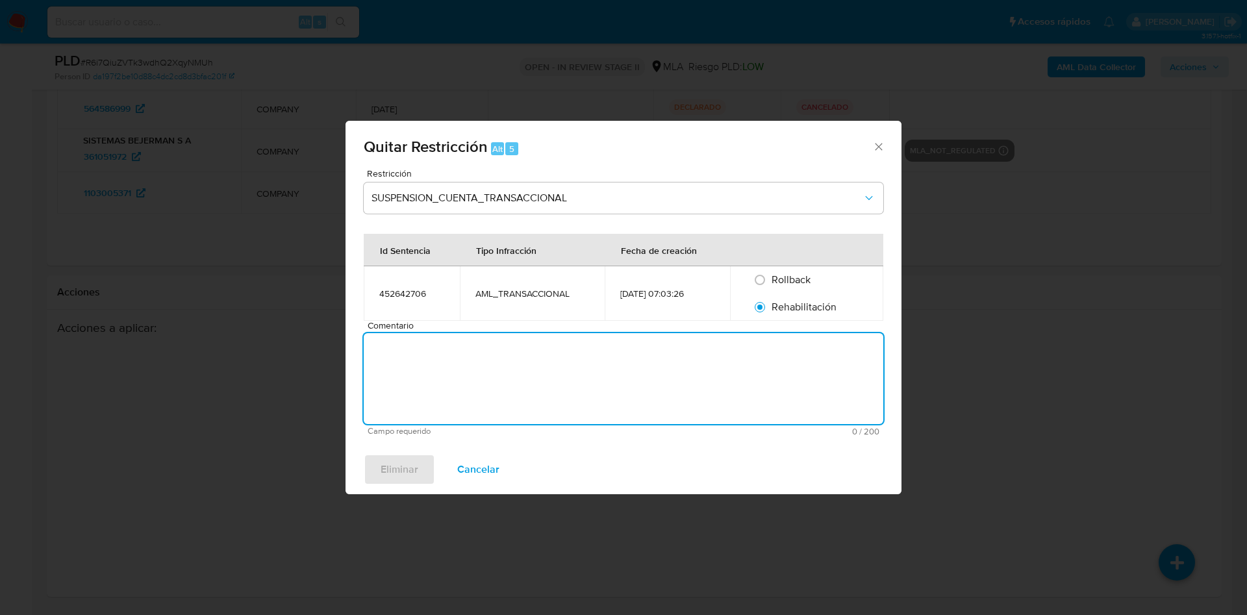
click at [688, 369] on textarea "Comentario" at bounding box center [624, 378] width 520 height 91
type textarea "."
click at [384, 464] on span "Eliminar" at bounding box center [400, 469] width 38 height 29
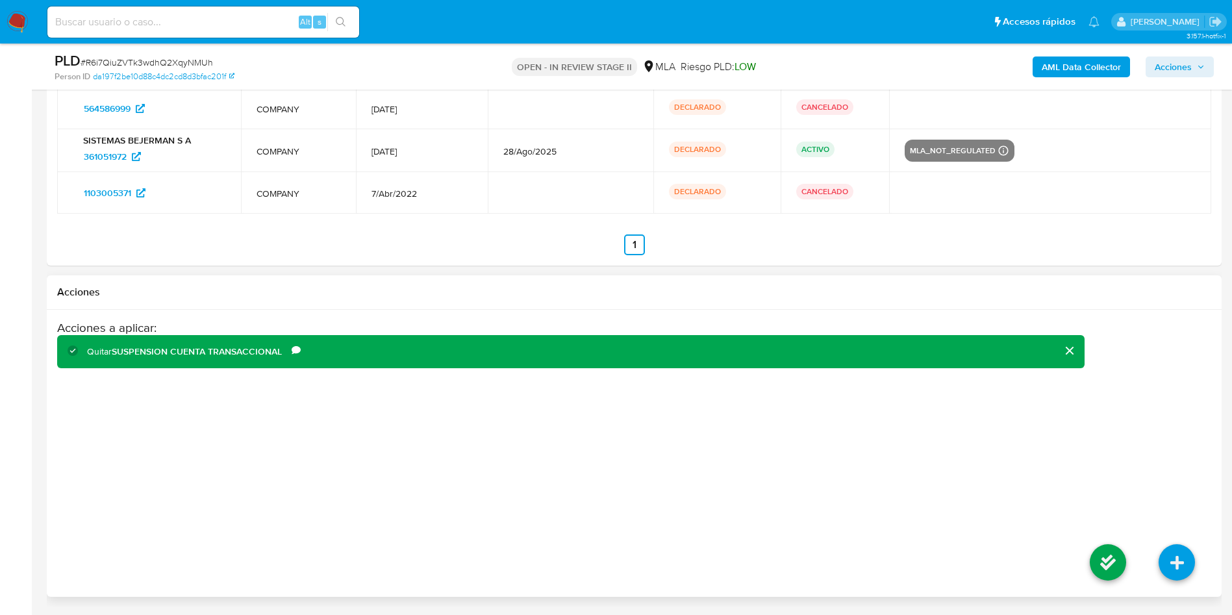
click at [1093, 543] on li at bounding box center [1108, 564] width 69 height 73
click at [1103, 557] on icon at bounding box center [1108, 562] width 36 height 36
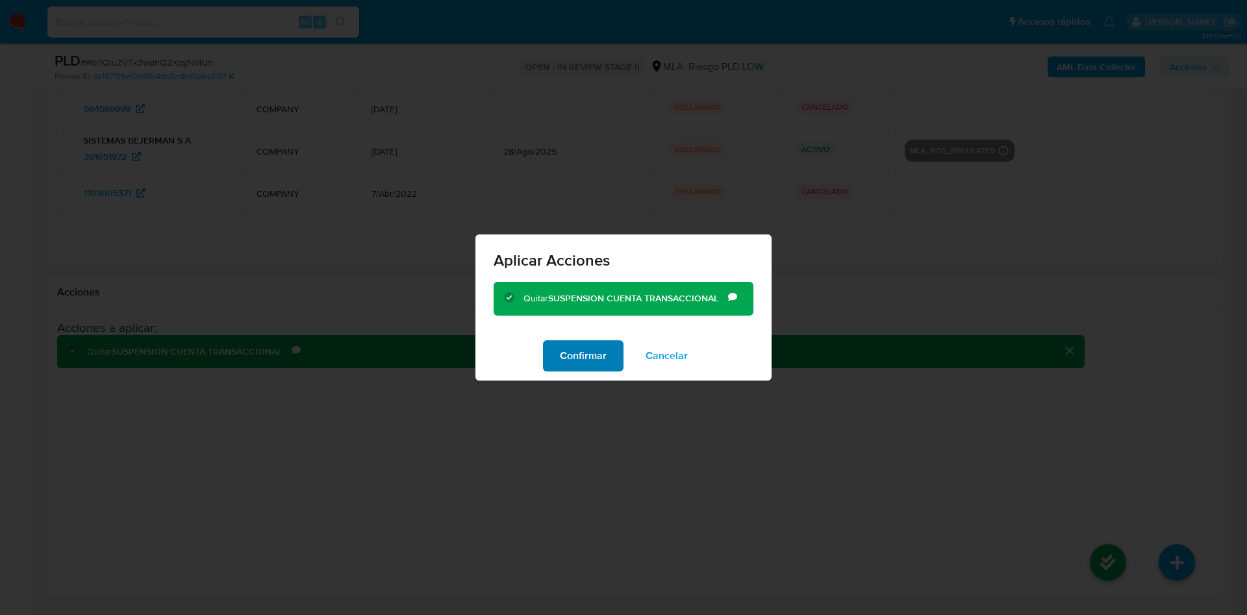
click at [583, 345] on span "Confirmar" at bounding box center [583, 356] width 47 height 29
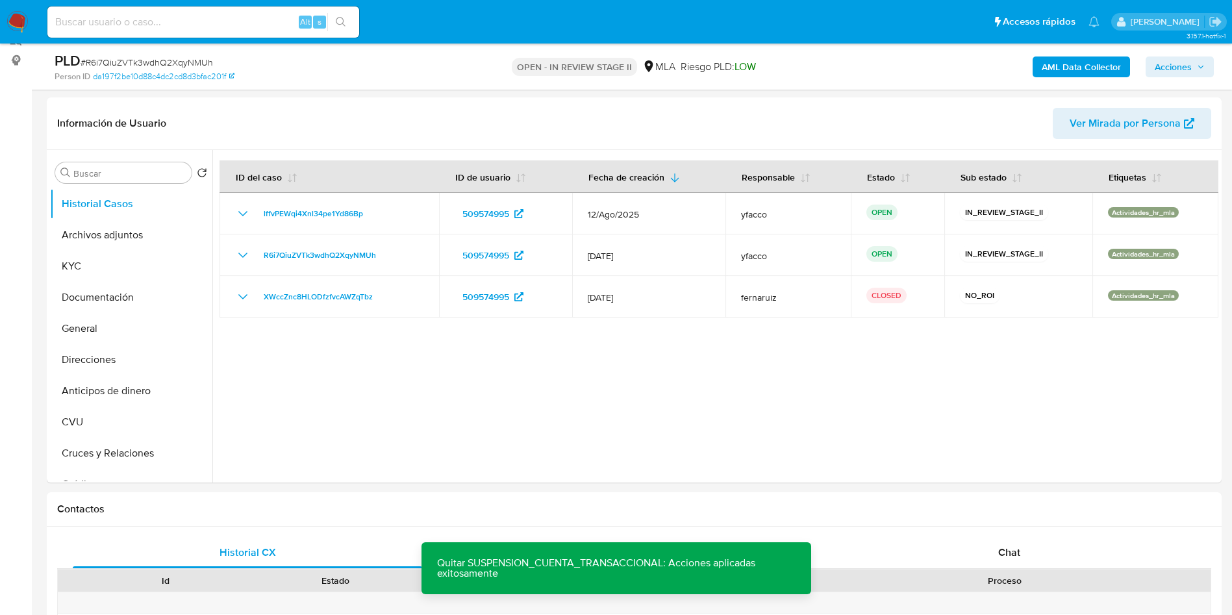
scroll to position [182, 0]
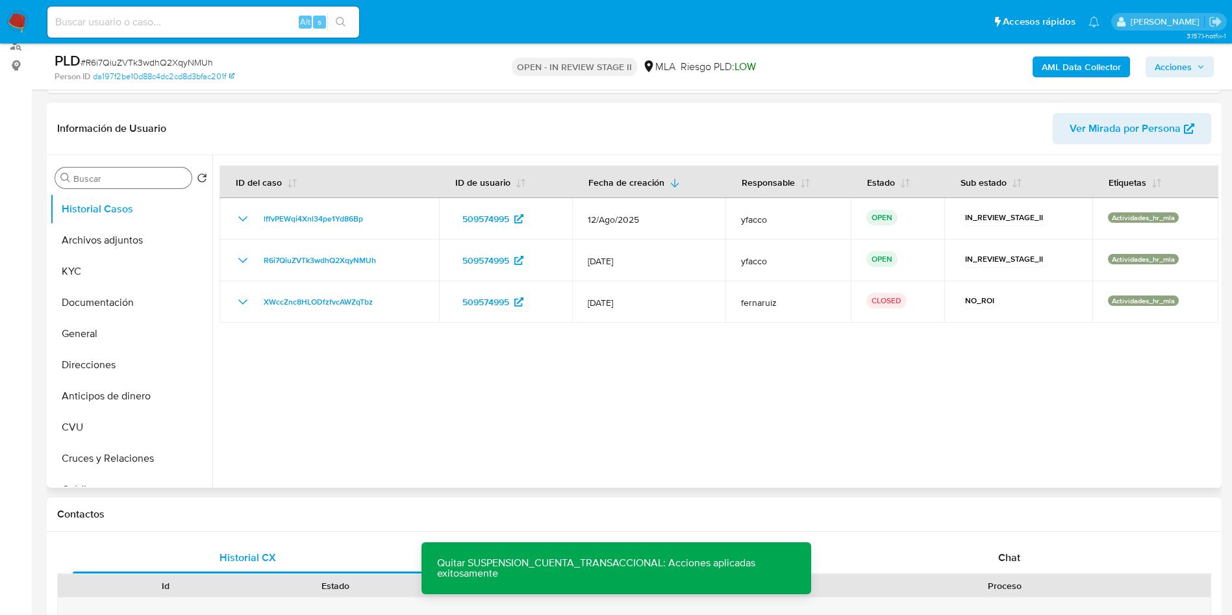
click at [116, 179] on input "Buscar" at bounding box center [129, 179] width 113 height 12
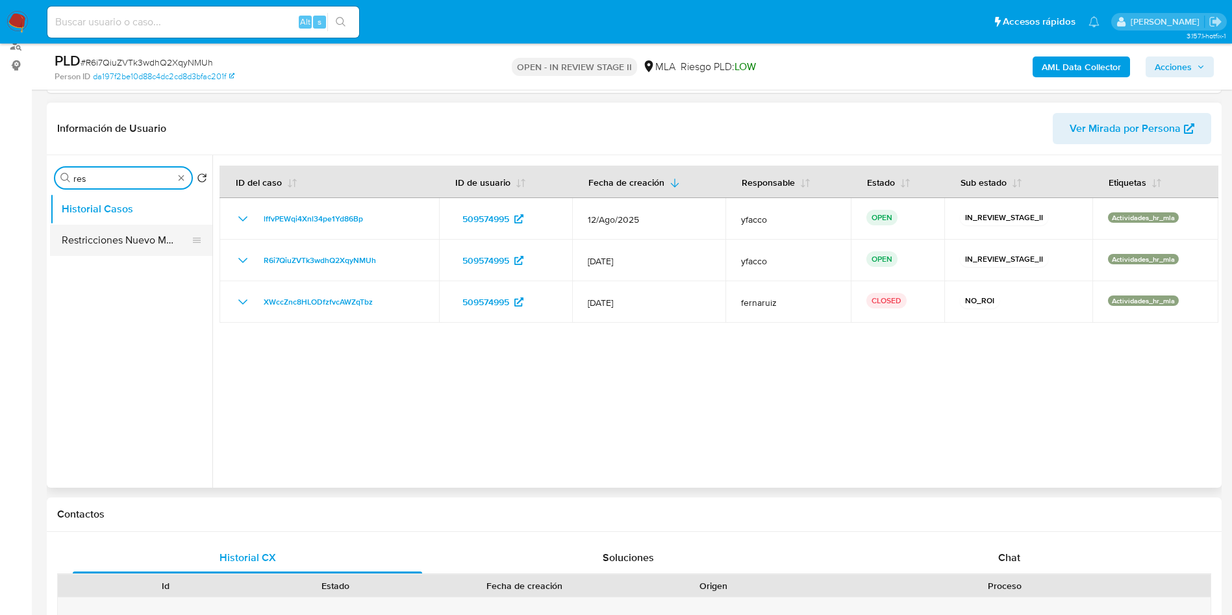
type input "res"
click at [117, 243] on button "Restricciones Nuevo Mundo" at bounding box center [126, 240] width 152 height 31
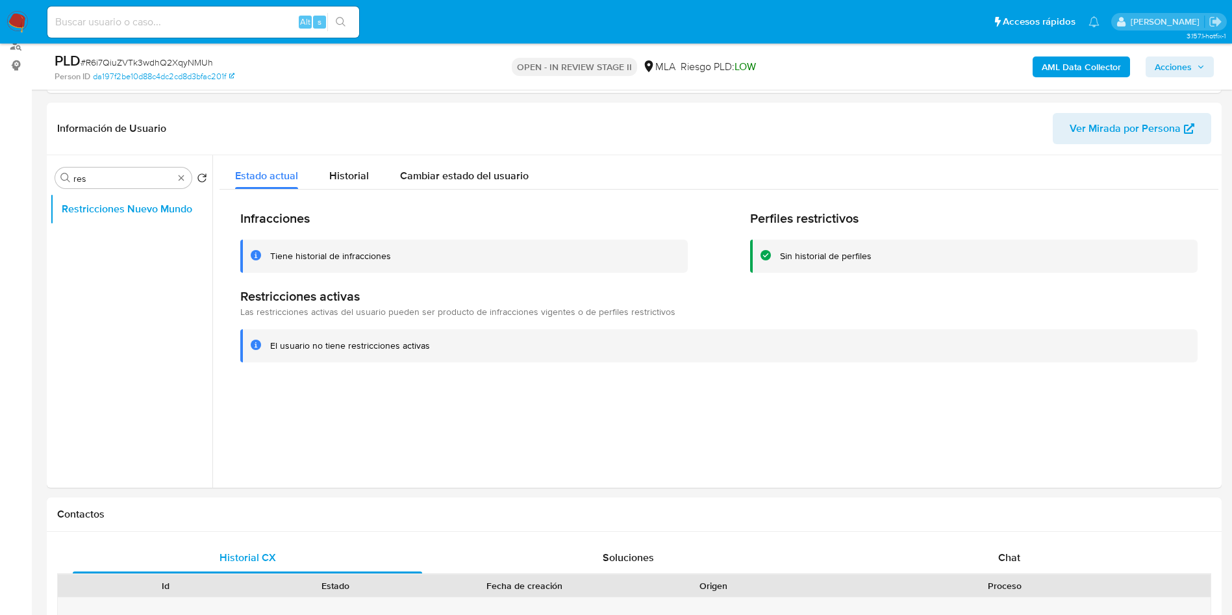
click at [215, 26] on input at bounding box center [203, 22] width 312 height 17
paste input "sf6QoYCJmAjw8frxu6t3DhCm"
type input "sf6QoYCJmAjw8frxu6t3DhCm"
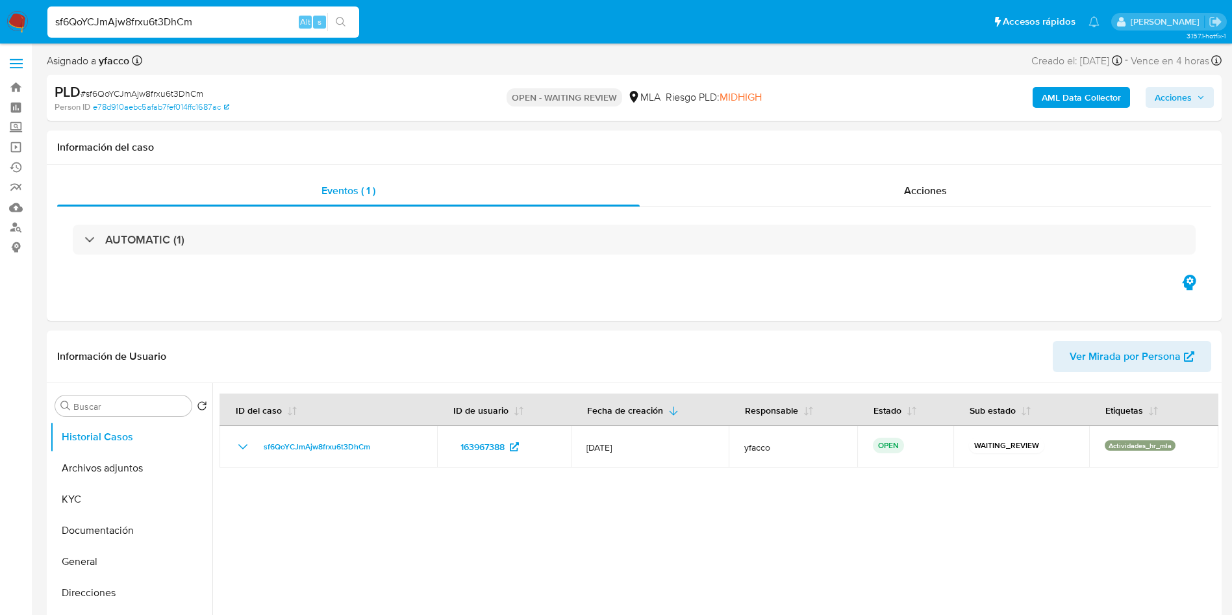
select select "10"
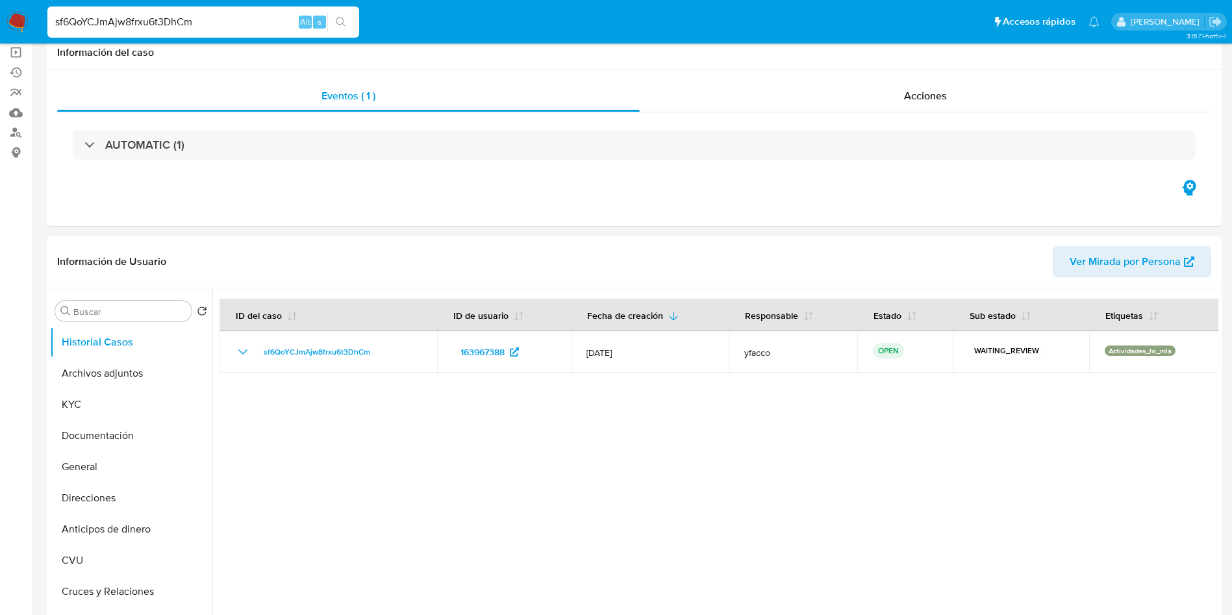
scroll to position [190, 0]
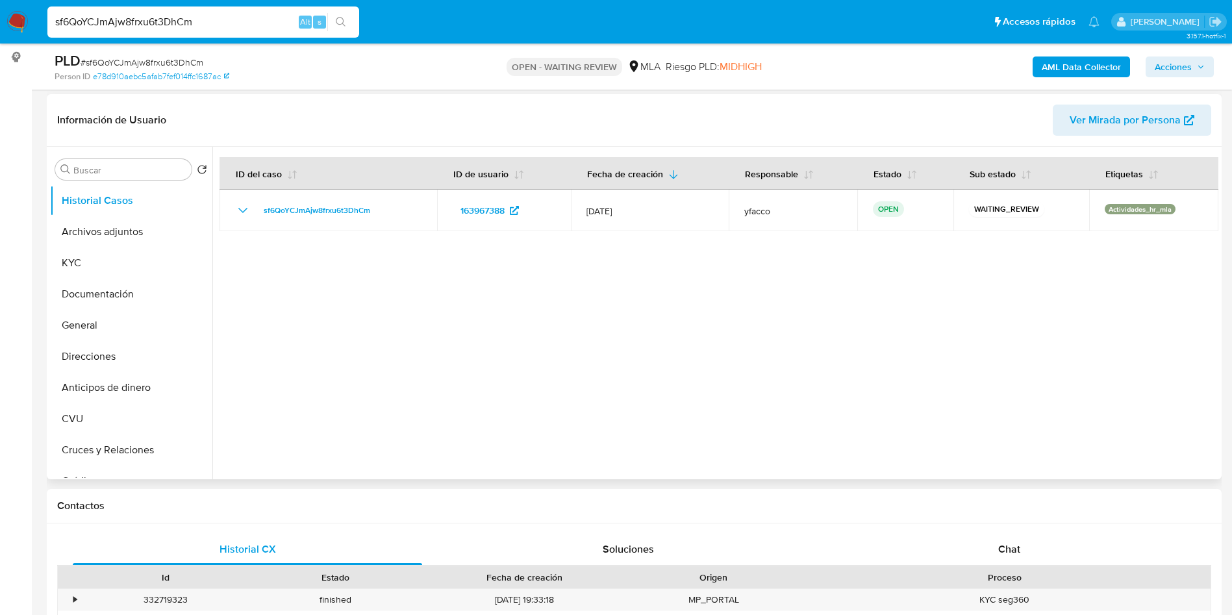
click at [937, 326] on div at bounding box center [715, 313] width 1006 height 333
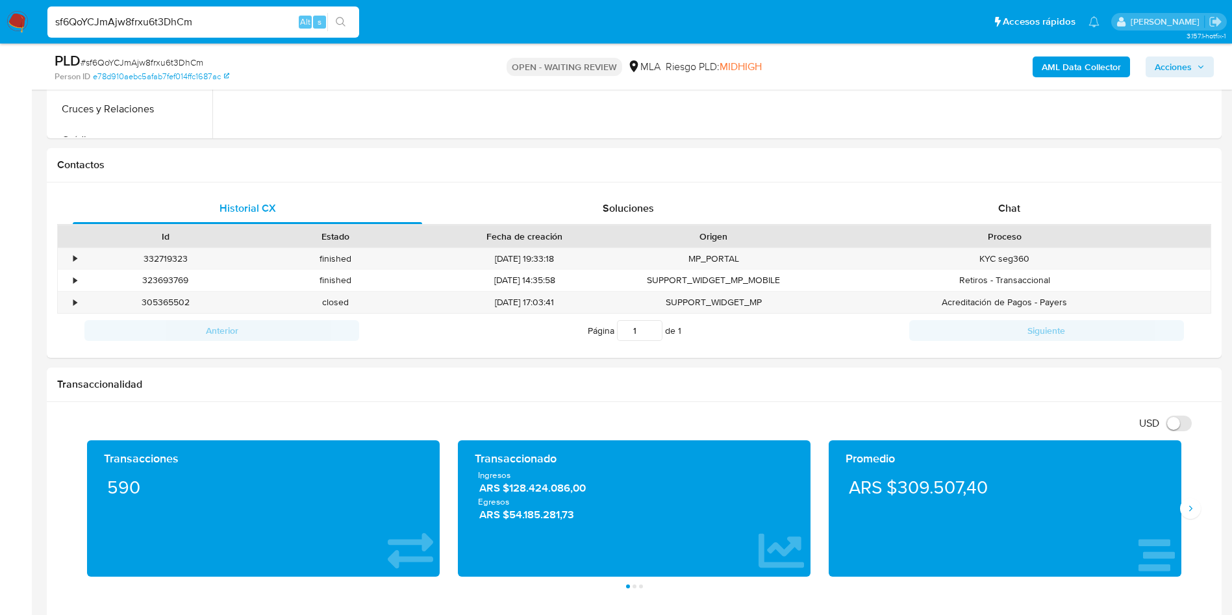
scroll to position [550, 0]
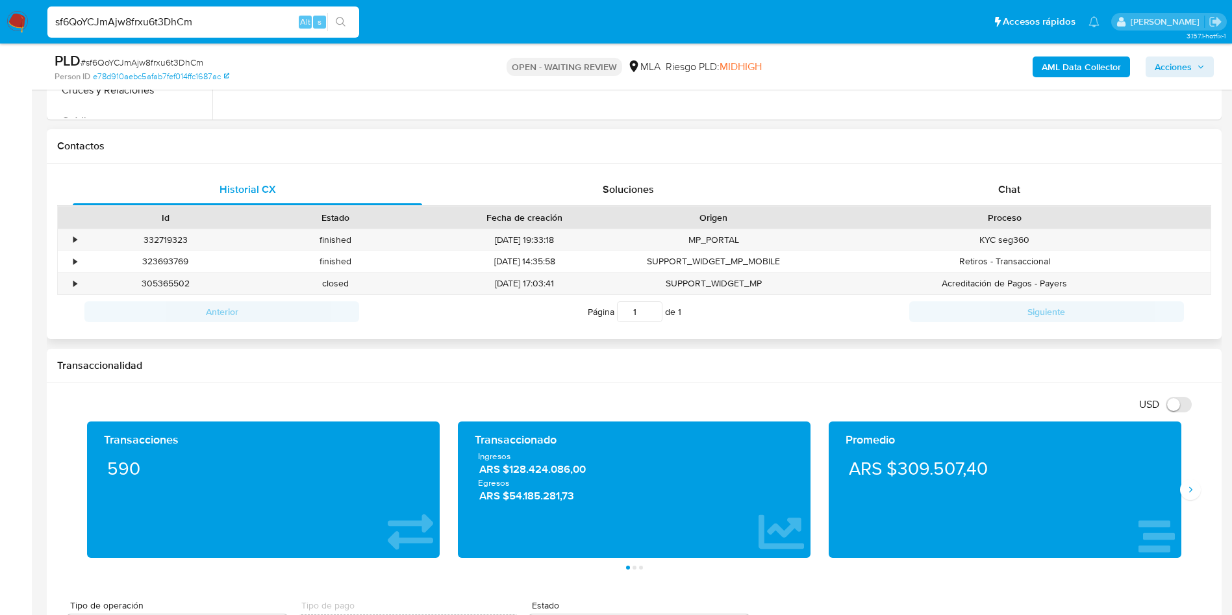
click at [1018, 172] on div "Historial CX Soluciones Chat Id Estado Fecha de creación Origen Proceso • 33271…" at bounding box center [634, 252] width 1175 height 176
click at [998, 188] on span "Chat" at bounding box center [1009, 189] width 22 height 15
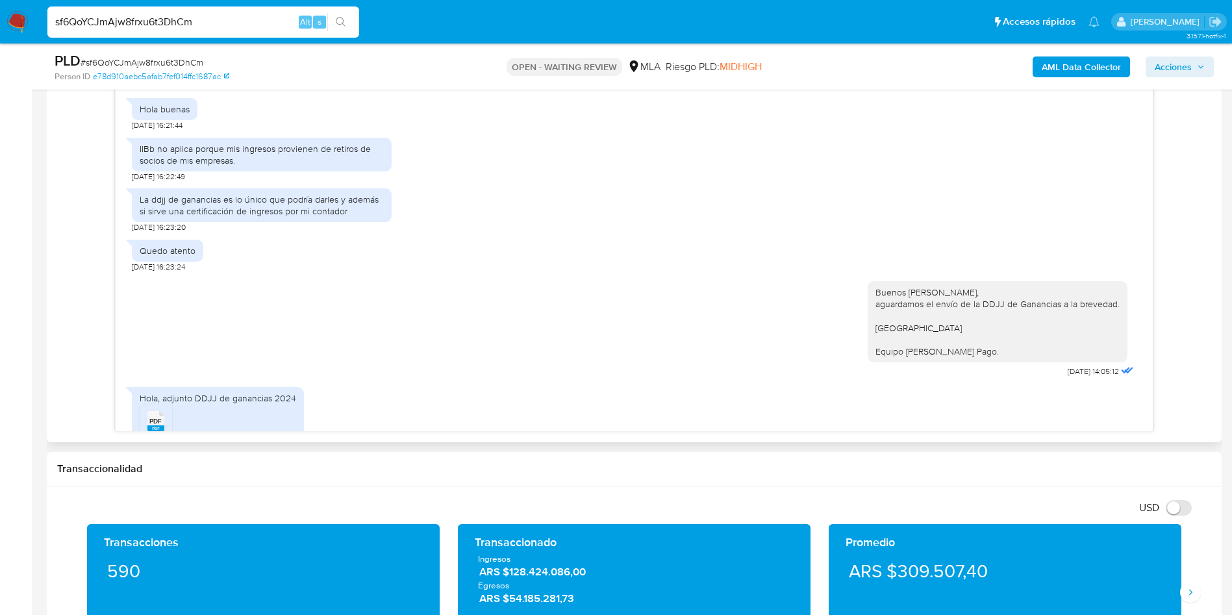
scroll to position [2055, 0]
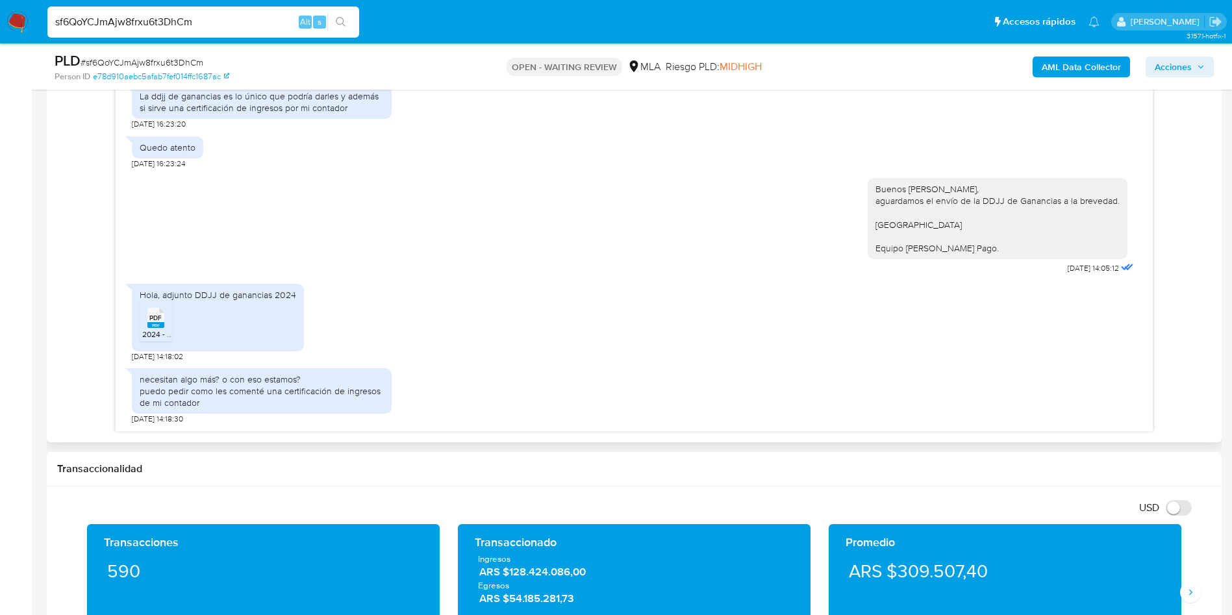
click at [152, 334] on span "2024 - [PERSON_NAME]711 - DJ GPH.pdf" at bounding box center [212, 334] width 141 height 11
